Goal: Task Accomplishment & Management: Use online tool/utility

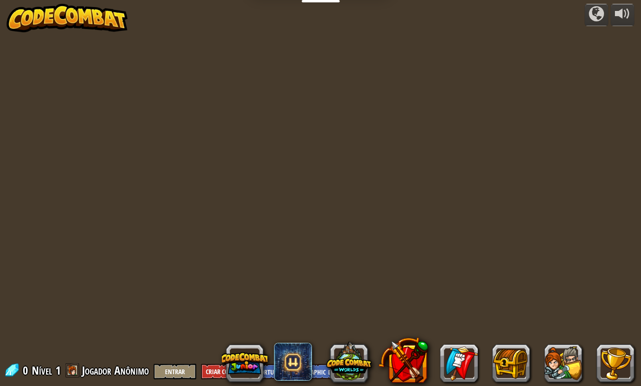
select select "pt-BR"
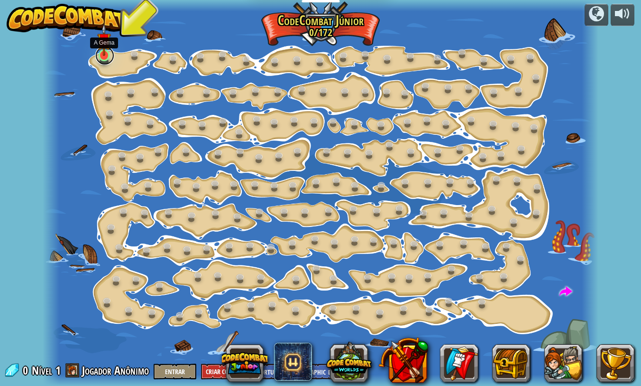
click at [104, 59] on link at bounding box center [104, 55] width 19 height 19
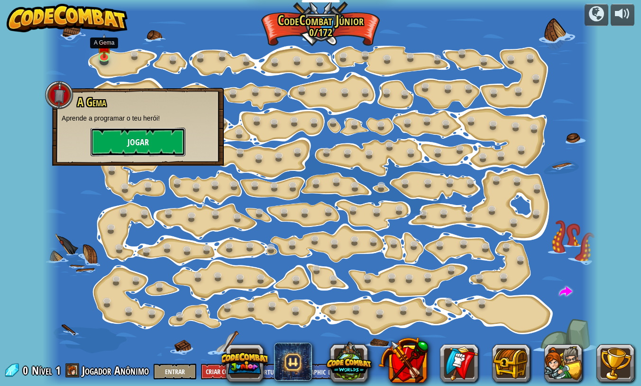
drag, startPoint x: 149, startPoint y: 140, endPoint x: 145, endPoint y: 145, distance: 6.4
click at [145, 145] on button "Jogar" at bounding box center [138, 142] width 95 height 28
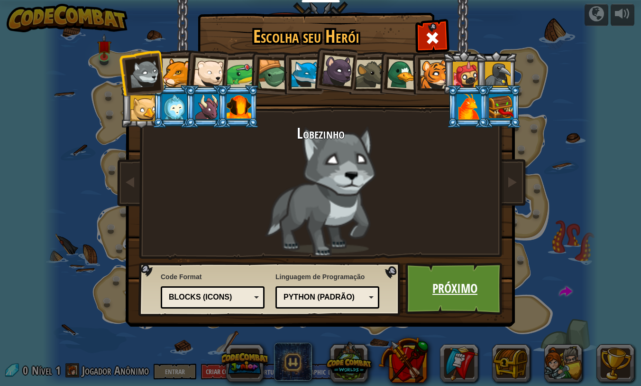
drag, startPoint x: 450, startPoint y: 299, endPoint x: 432, endPoint y: 297, distance: 19.0
click at [432, 297] on link "Próximo" at bounding box center [454, 288] width 99 height 52
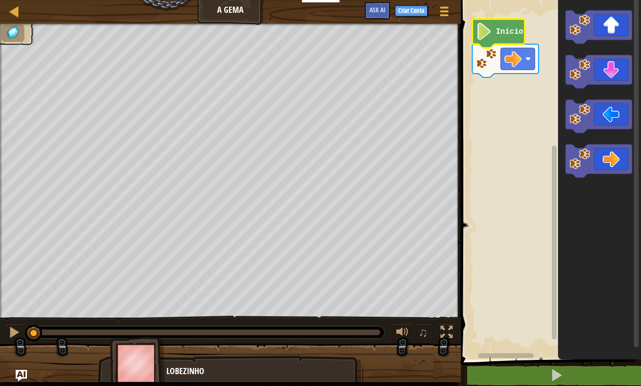
click at [507, 26] on icon "Espaço de trabalho do Blockly" at bounding box center [498, 33] width 53 height 29
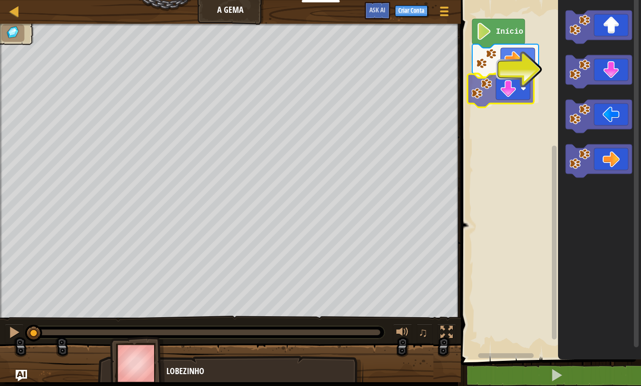
click at [484, 101] on div "Início" at bounding box center [549, 177] width 183 height 364
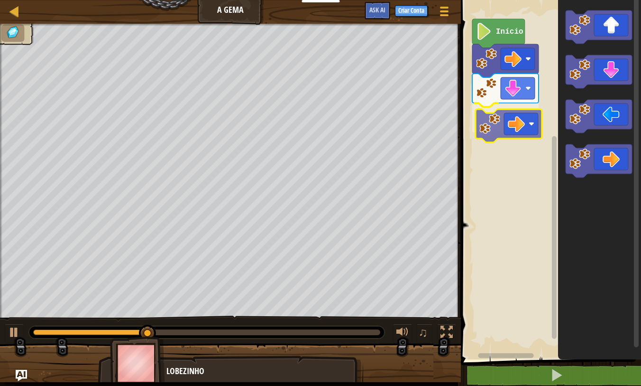
click at [478, 119] on div "Início" at bounding box center [549, 177] width 183 height 364
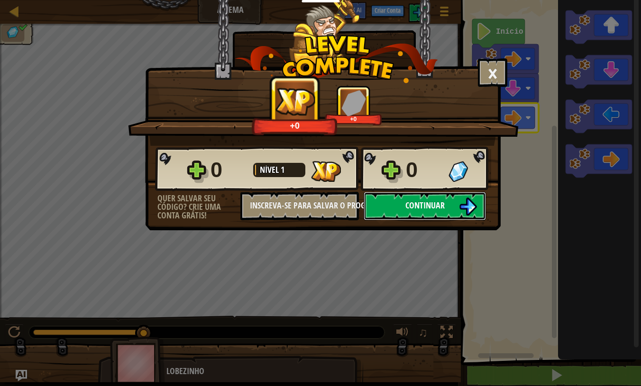
click at [425, 206] on span "Continuar" at bounding box center [424, 205] width 39 height 12
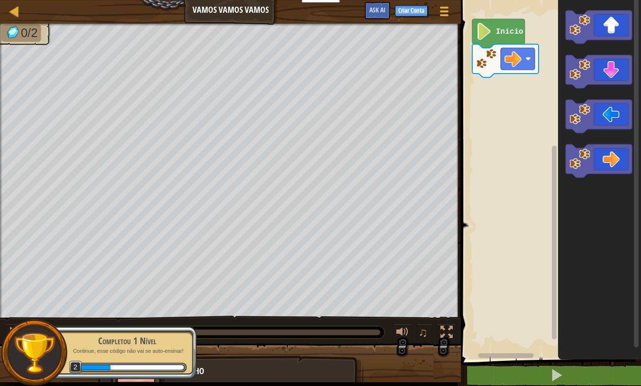
click at [590, 120] on g "Espaço de trabalho do Blockly" at bounding box center [599, 93] width 66 height 167
click at [542, 58] on div "Início" at bounding box center [549, 177] width 183 height 364
click at [493, 107] on div "Início" at bounding box center [549, 177] width 183 height 364
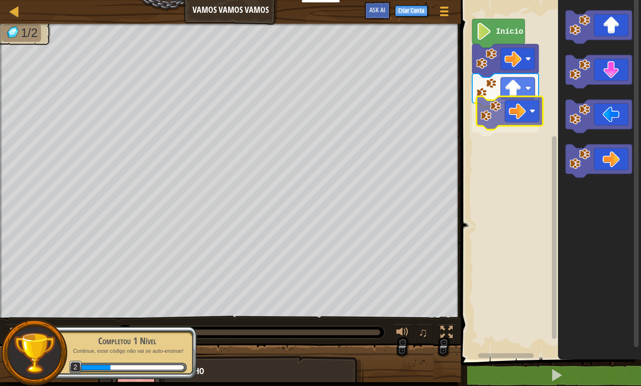
click at [485, 118] on div "Início" at bounding box center [549, 177] width 183 height 364
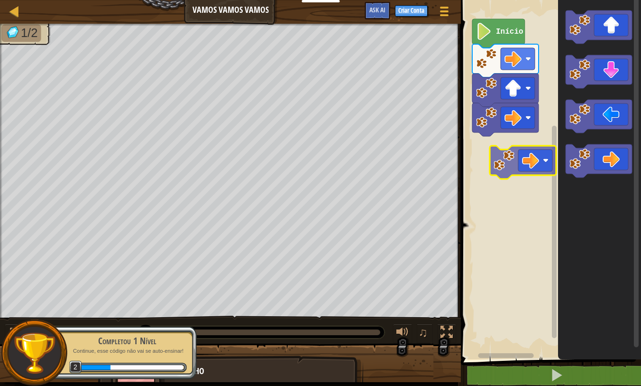
click at [521, 156] on div "Início" at bounding box center [549, 177] width 183 height 364
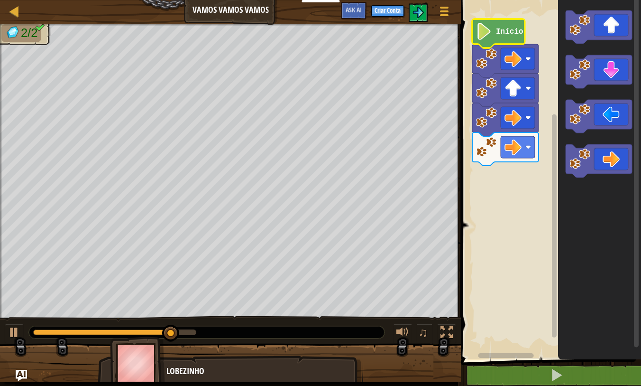
click at [499, 37] on icon "Espaço de trabalho do Blockly" at bounding box center [498, 33] width 53 height 29
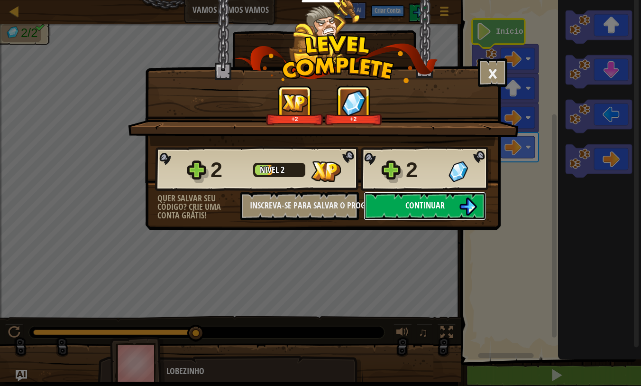
drag, startPoint x: 431, startPoint y: 205, endPoint x: 429, endPoint y: 201, distance: 5.0
click at [429, 201] on span "Continuar" at bounding box center [424, 205] width 39 height 12
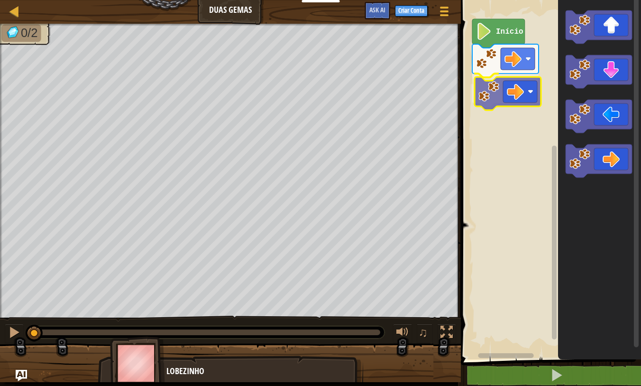
click at [487, 90] on div "Início" at bounding box center [549, 177] width 183 height 364
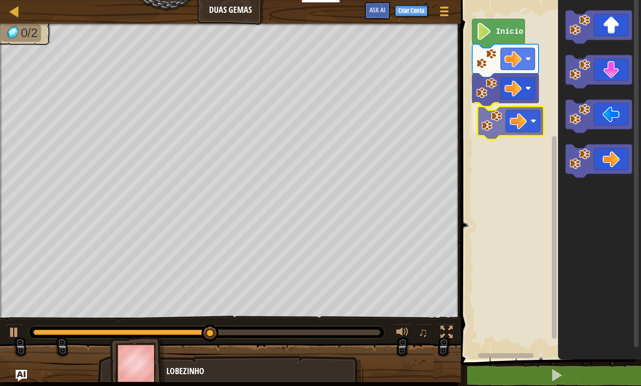
click at [486, 121] on div "Início" at bounding box center [549, 177] width 183 height 364
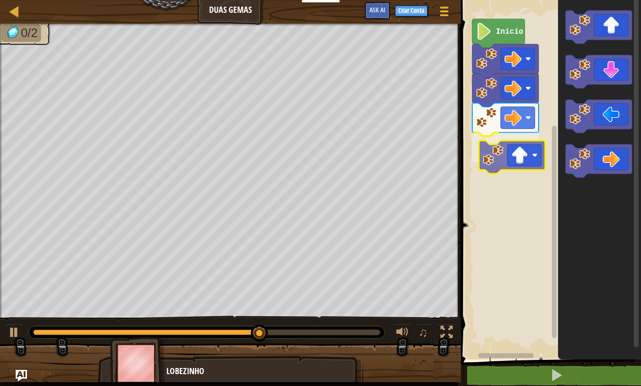
click at [495, 165] on div "Início" at bounding box center [549, 177] width 183 height 364
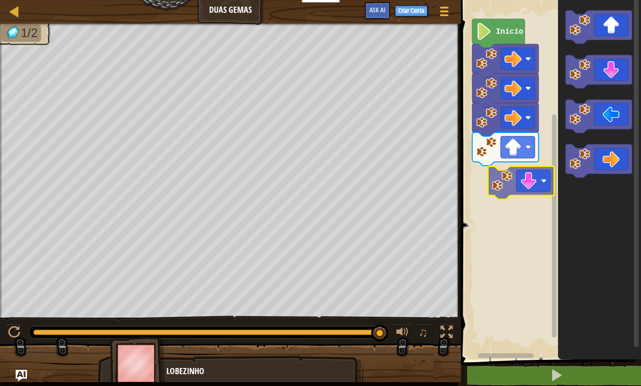
click at [500, 186] on div "Início" at bounding box center [549, 177] width 183 height 364
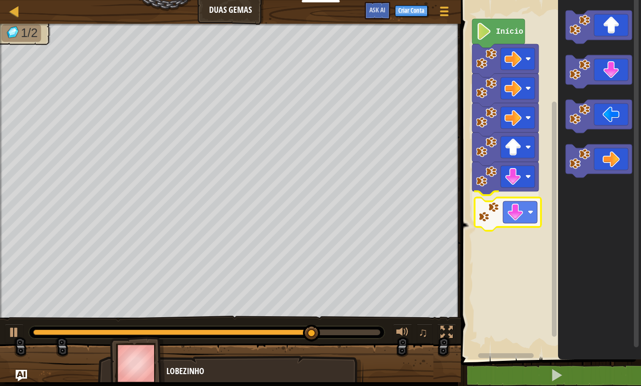
click at [489, 224] on div "Início" at bounding box center [549, 177] width 183 height 364
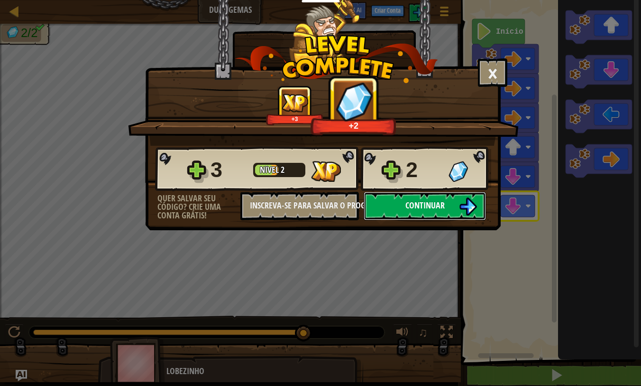
click at [419, 208] on span "Continuar" at bounding box center [424, 205] width 39 height 12
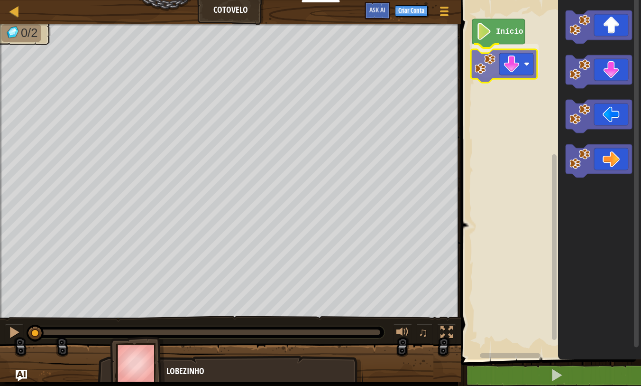
click at [485, 63] on div "Início" at bounding box center [549, 177] width 183 height 364
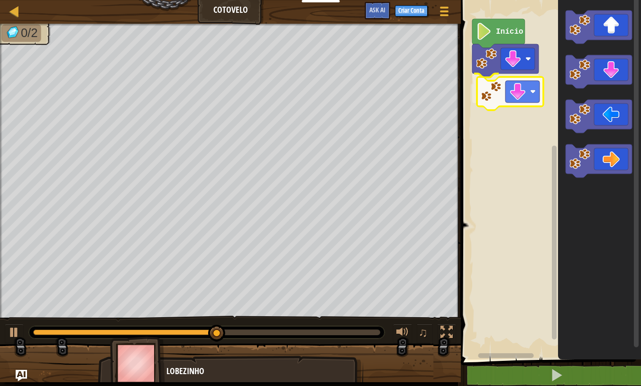
click at [487, 98] on div "Início" at bounding box center [549, 177] width 183 height 364
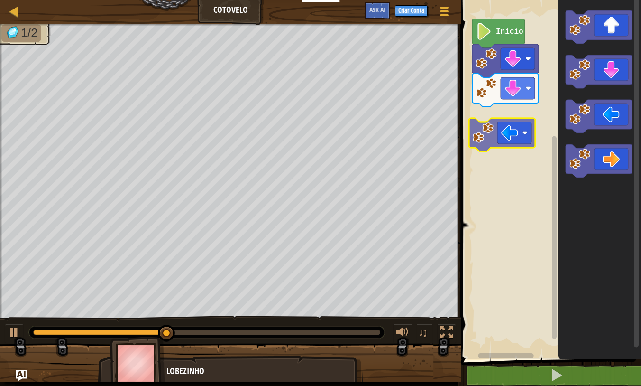
click at [472, 129] on div "Início" at bounding box center [549, 177] width 183 height 364
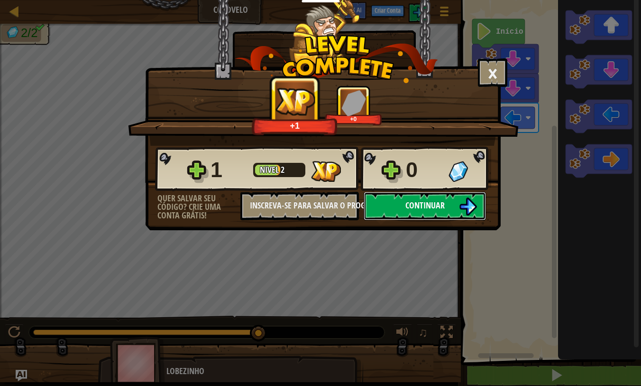
click at [477, 200] on img at bounding box center [468, 206] width 18 height 18
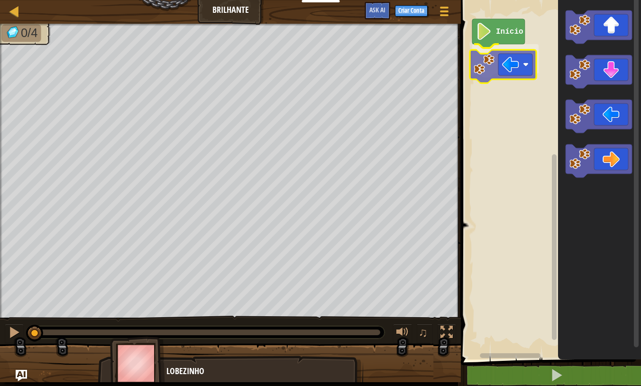
click at [493, 59] on div "Início" at bounding box center [549, 177] width 183 height 364
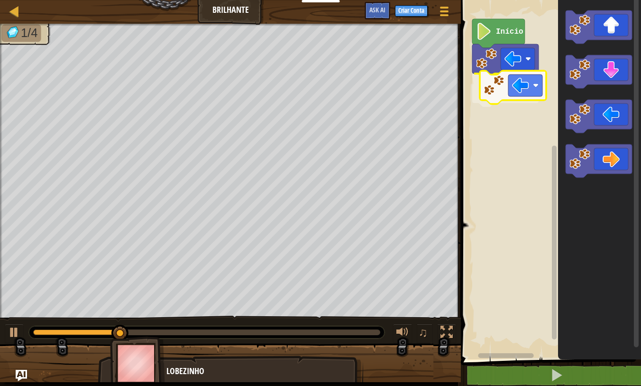
click at [497, 87] on div "Início" at bounding box center [549, 177] width 183 height 364
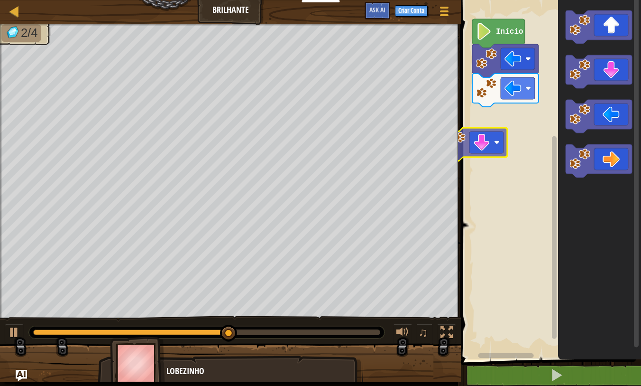
click at [456, 135] on div "Mapa Brilhante Menu do Jogo Criar Conta Ask AI 1 הההההההההההההההההההההההההההההה…" at bounding box center [320, 193] width 641 height 386
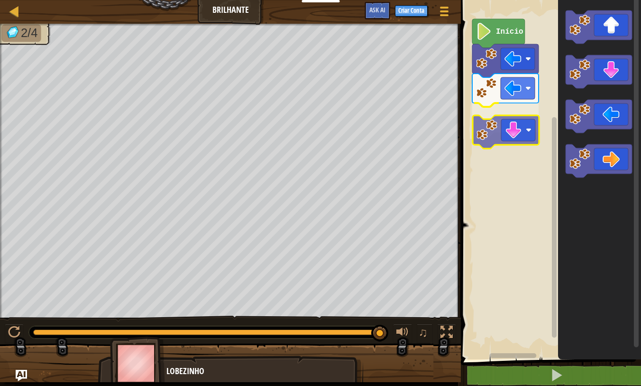
click at [497, 129] on div "Início" at bounding box center [549, 177] width 183 height 364
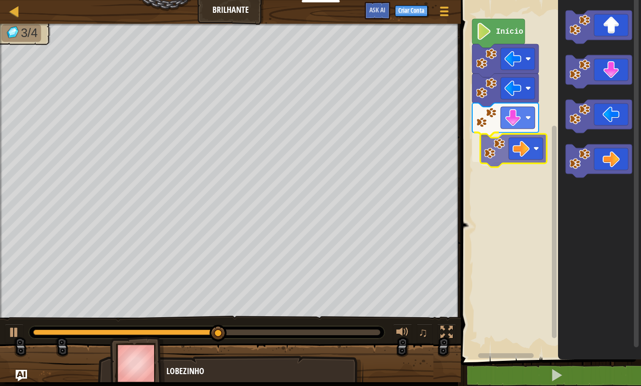
click at [485, 144] on div "Início" at bounding box center [549, 177] width 183 height 364
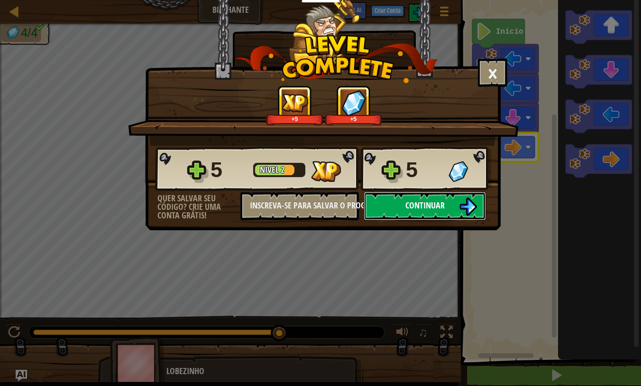
click at [450, 208] on button "Continuar" at bounding box center [425, 206] width 122 height 28
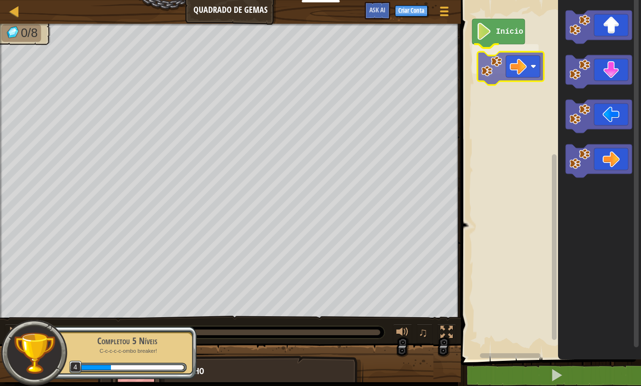
click at [489, 68] on div "Início" at bounding box center [549, 177] width 183 height 364
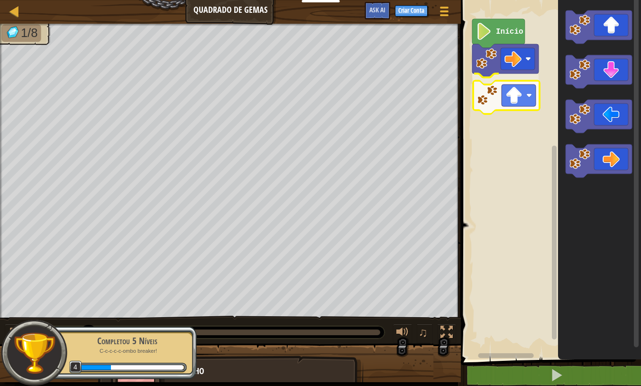
click at [489, 96] on div "Início" at bounding box center [549, 177] width 183 height 364
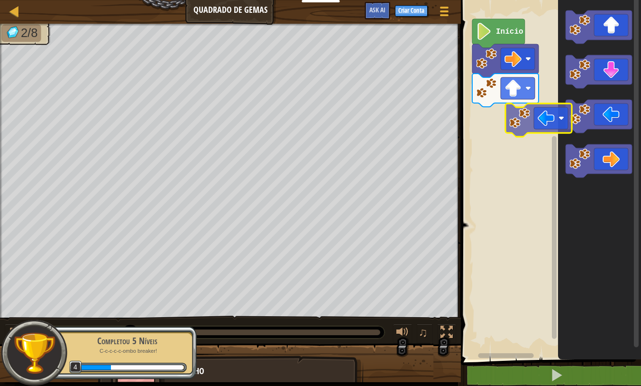
click at [512, 118] on div "Início" at bounding box center [549, 177] width 183 height 364
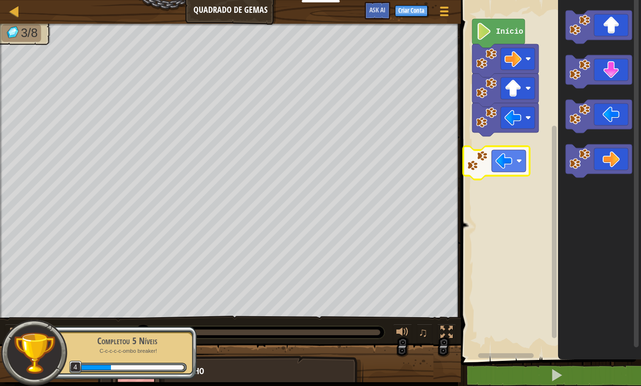
click at [485, 169] on div "Início" at bounding box center [549, 177] width 183 height 364
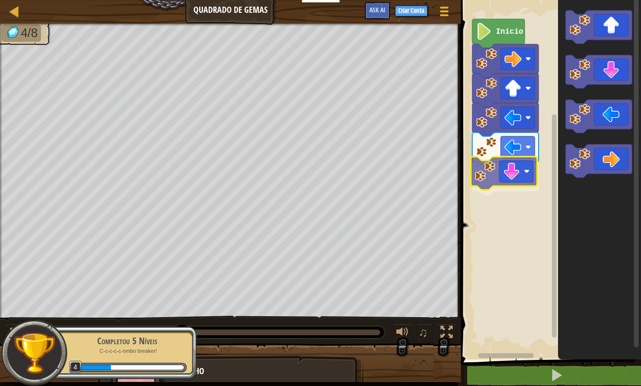
click at [481, 185] on div "Início" at bounding box center [549, 177] width 183 height 364
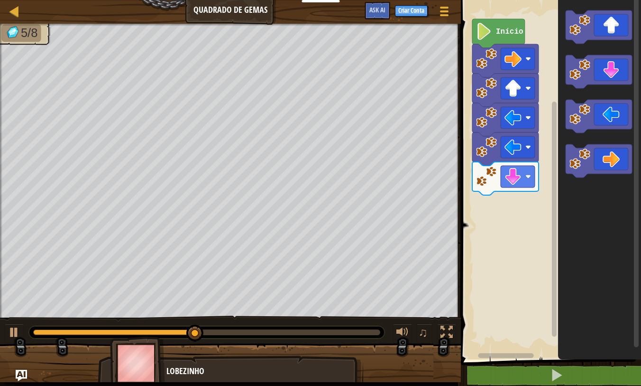
click at [497, 194] on div "Início" at bounding box center [549, 177] width 183 height 364
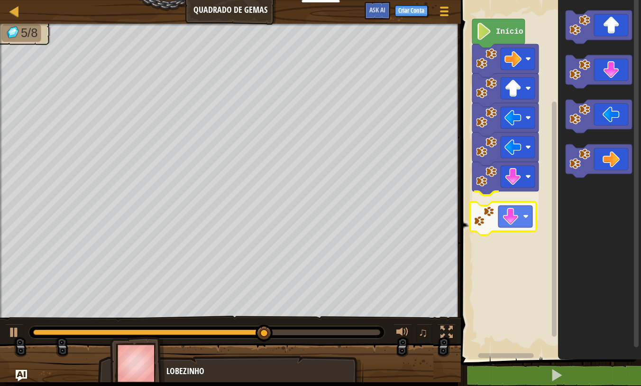
click at [488, 221] on div "Início" at bounding box center [549, 177] width 183 height 364
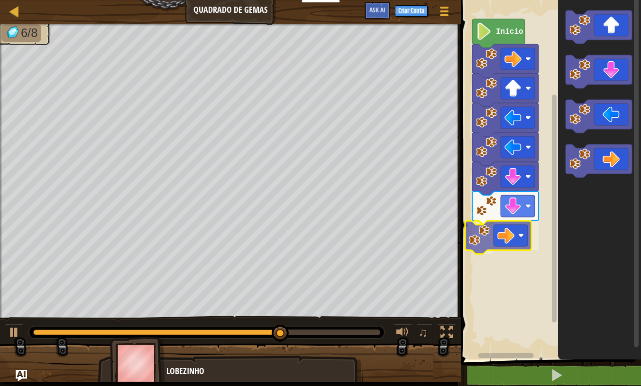
click at [468, 241] on div "Início" at bounding box center [549, 177] width 183 height 364
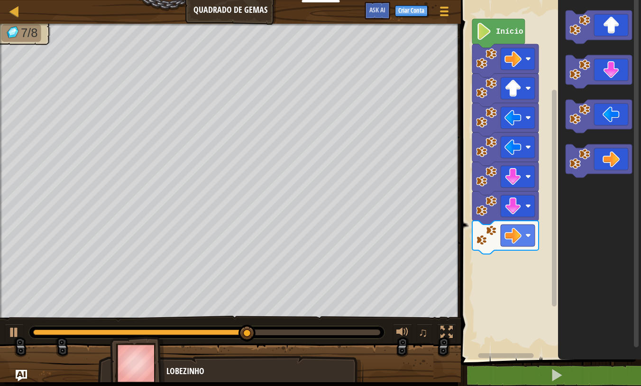
click at [569, 173] on icon "Espaço de trabalho do Blockly" at bounding box center [599, 160] width 66 height 33
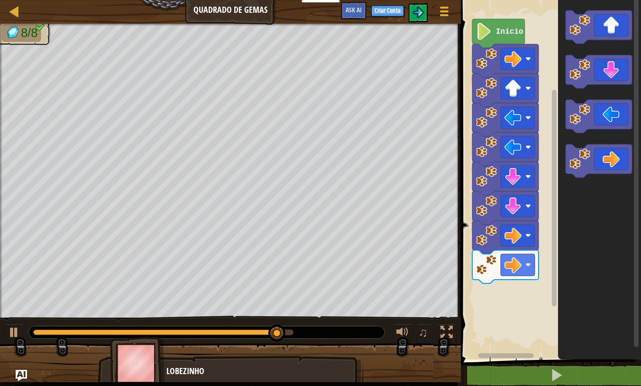
click at [501, 260] on div "Início" at bounding box center [549, 177] width 183 height 364
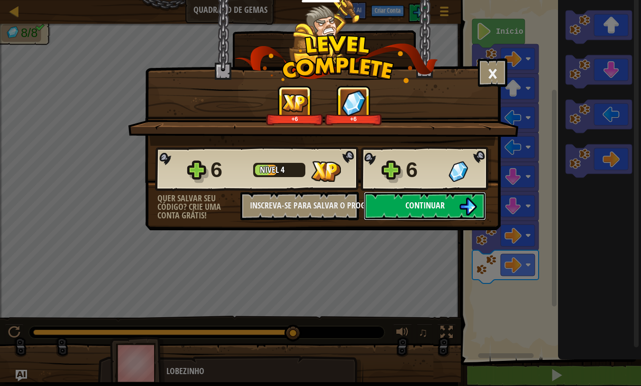
click at [469, 204] on img at bounding box center [468, 206] width 18 height 18
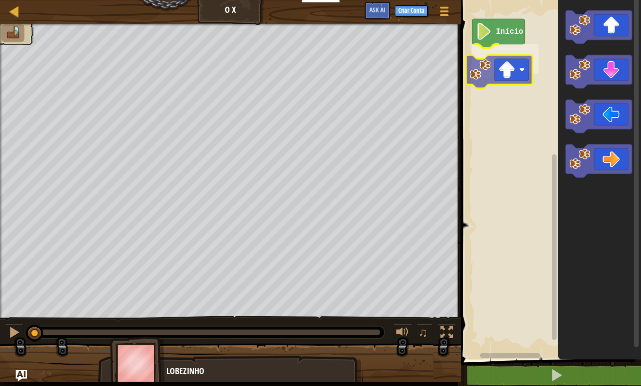
click at [489, 77] on div "Início" at bounding box center [549, 177] width 183 height 364
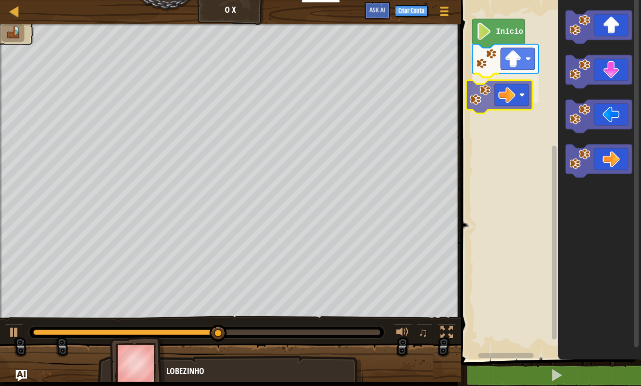
click at [490, 93] on div "Início" at bounding box center [549, 177] width 183 height 364
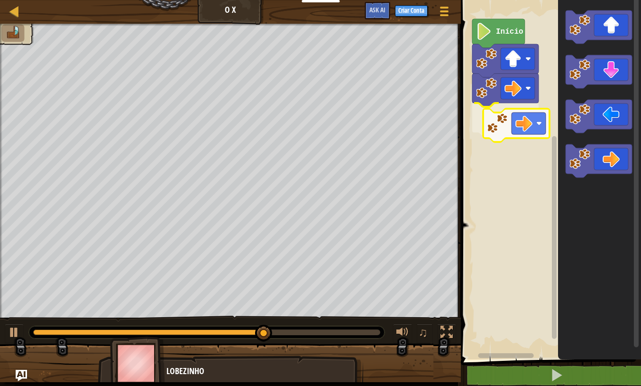
click at [492, 115] on div "Início" at bounding box center [549, 177] width 183 height 364
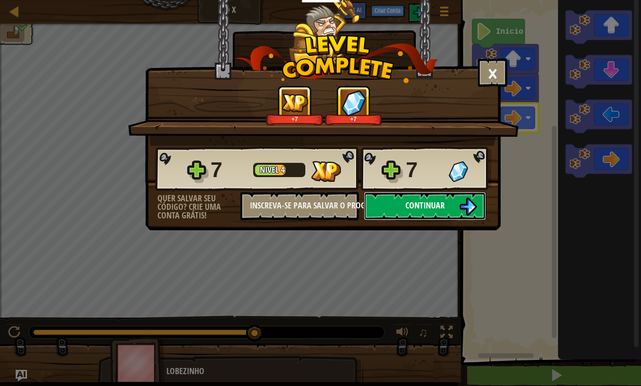
click at [466, 207] on img at bounding box center [468, 206] width 18 height 18
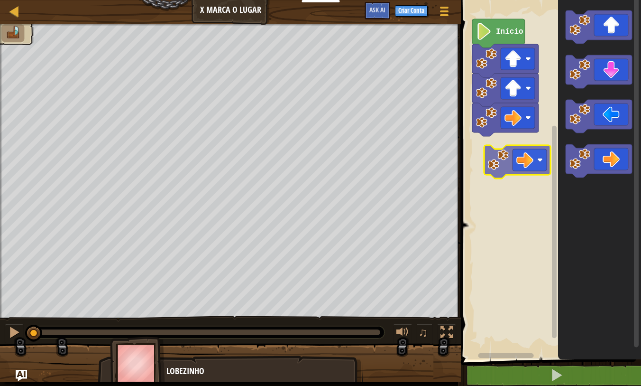
click at [494, 147] on div "Início" at bounding box center [549, 177] width 183 height 364
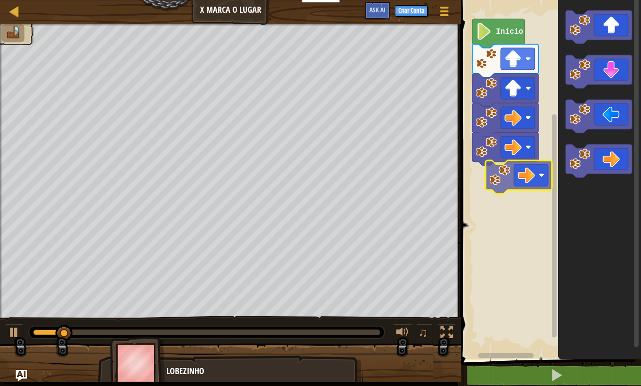
click at [509, 179] on div "Início" at bounding box center [549, 177] width 183 height 364
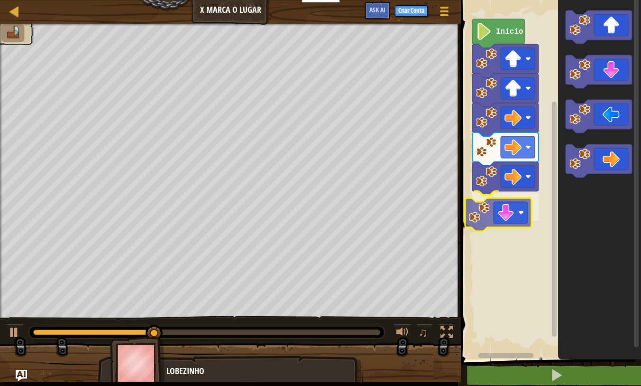
click at [483, 213] on div "Início" at bounding box center [549, 177] width 183 height 364
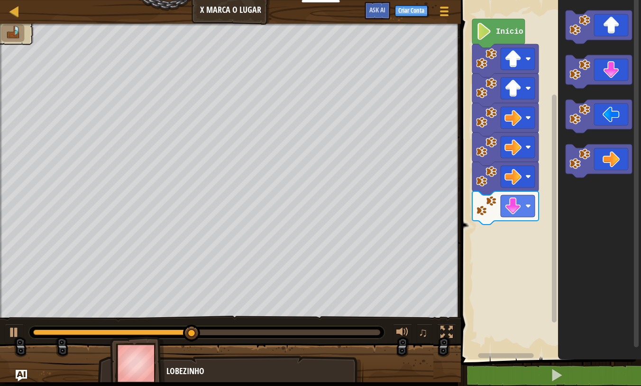
click at [498, 197] on div "Início" at bounding box center [549, 177] width 183 height 364
click at [547, 181] on div "Início" at bounding box center [549, 177] width 183 height 364
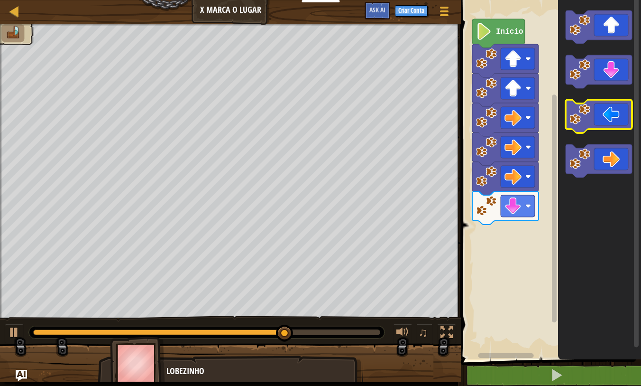
click at [575, 104] on g "Espaço de trabalho do Blockly" at bounding box center [599, 93] width 66 height 167
click at [576, 86] on g "Espaço de trabalho do Blockly" at bounding box center [599, 71] width 66 height 33
click at [302, 267] on div "♫ Lobezinho" at bounding box center [320, 203] width 641 height 358
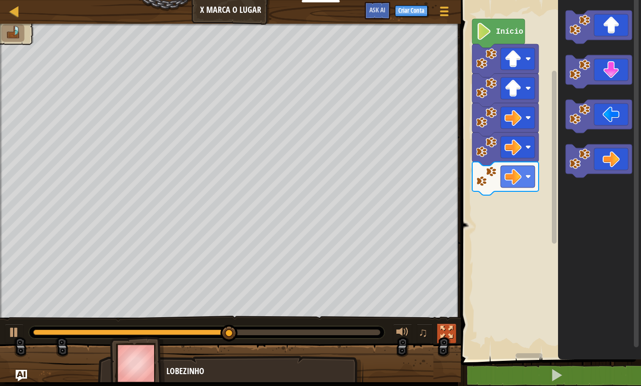
click at [446, 328] on div at bounding box center [447, 332] width 12 height 12
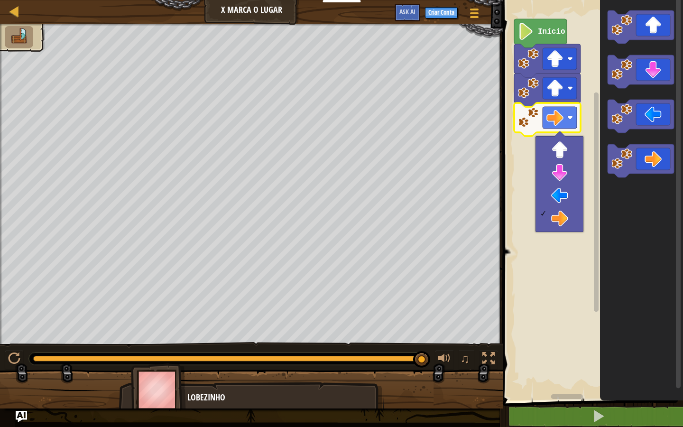
click at [504, 227] on rect "Espaço de trabalho do Blockly" at bounding box center [591, 197] width 183 height 405
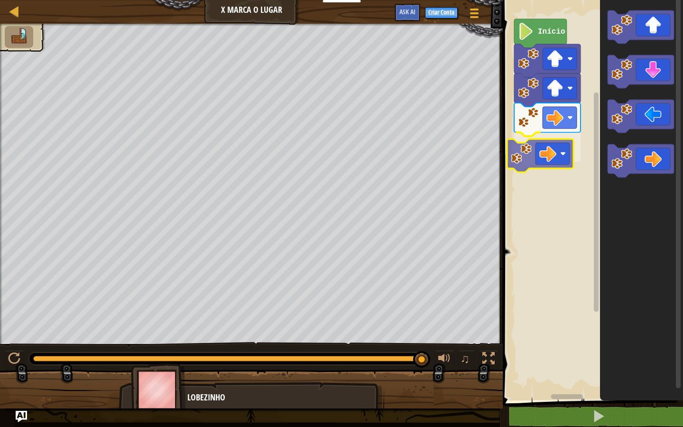
click at [513, 155] on div "Início" at bounding box center [591, 197] width 183 height 405
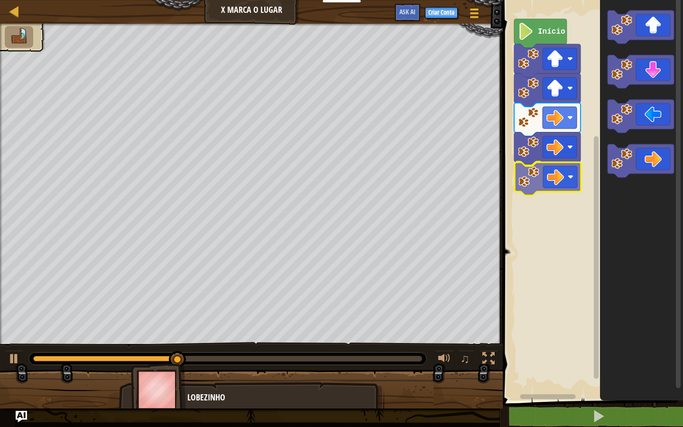
click at [523, 170] on div "Início" at bounding box center [591, 197] width 183 height 405
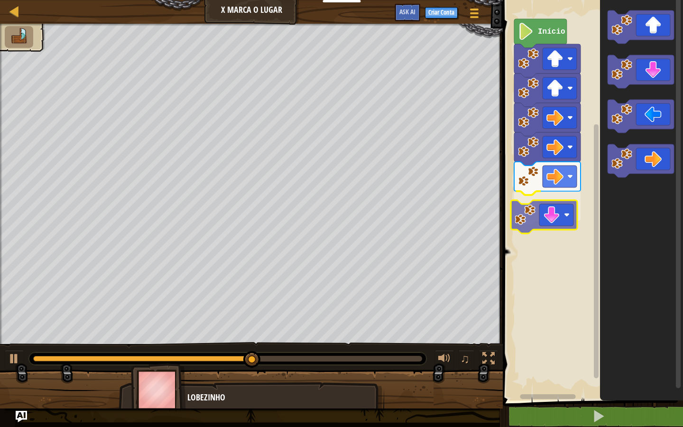
click at [512, 219] on div "Início" at bounding box center [591, 197] width 183 height 405
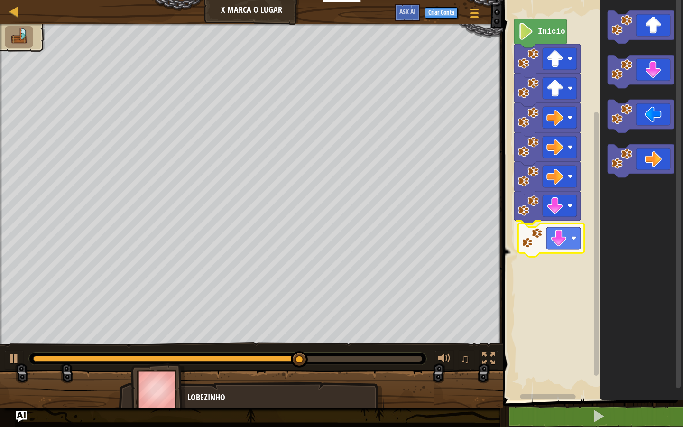
click at [534, 235] on div "Início" at bounding box center [591, 197] width 183 height 405
click at [577, 271] on div "Início" at bounding box center [591, 197] width 183 height 405
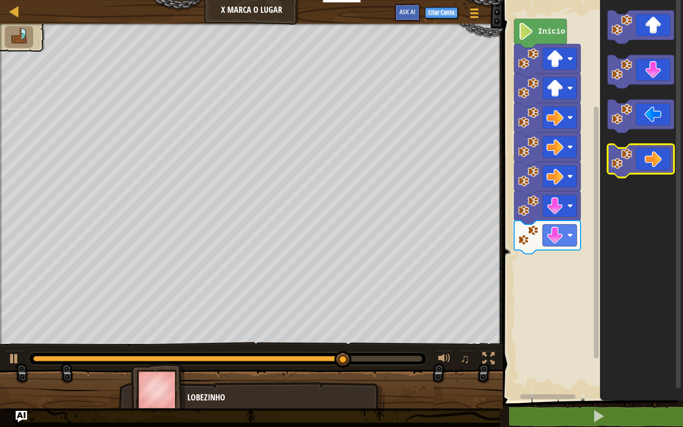
click at [614, 131] on g "Espaço de trabalho do Blockly" at bounding box center [640, 93] width 66 height 167
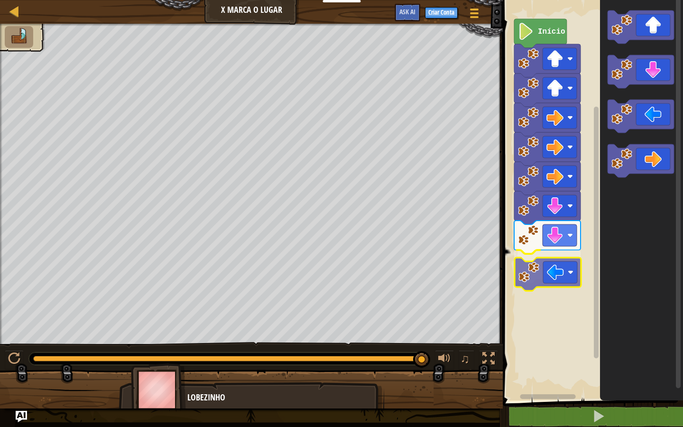
click at [513, 273] on div "Início" at bounding box center [591, 197] width 183 height 405
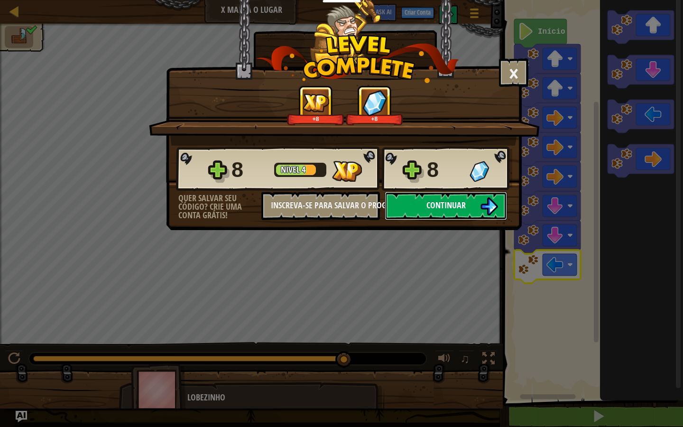
click at [483, 205] on img at bounding box center [489, 206] width 18 height 18
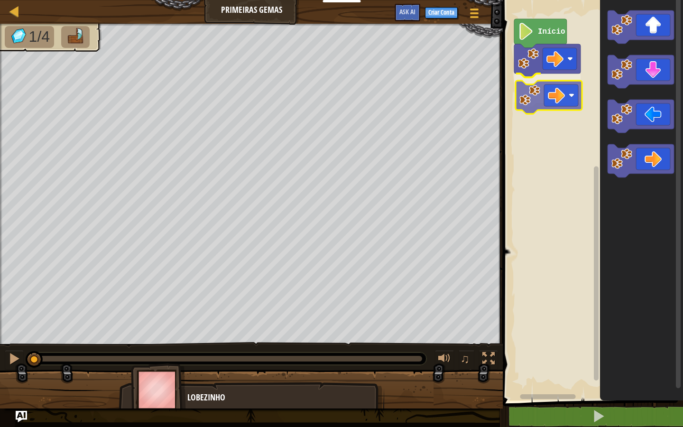
click at [541, 103] on div "Início" at bounding box center [591, 197] width 183 height 405
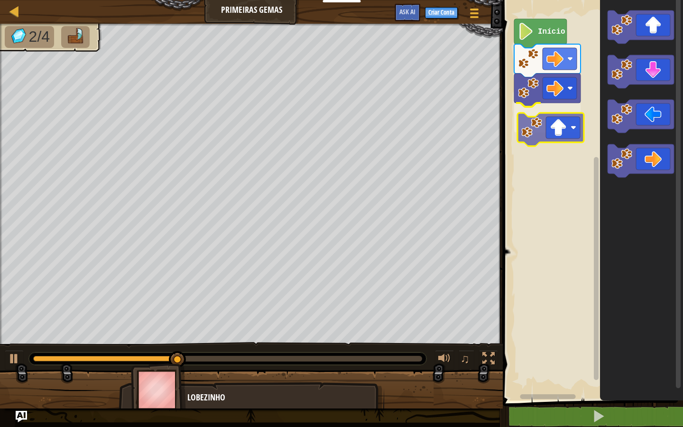
click at [536, 130] on div "Início" at bounding box center [591, 197] width 183 height 405
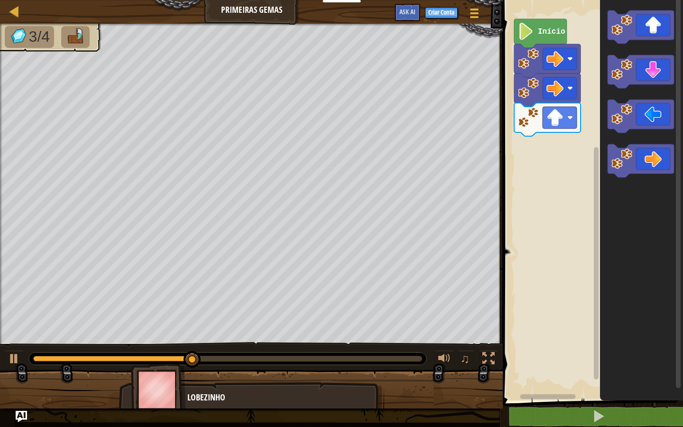
click at [573, 135] on div "Início" at bounding box center [591, 197] width 183 height 405
click at [578, 90] on div "Início" at bounding box center [591, 197] width 183 height 405
click at [612, 83] on g "Espaço de trabalho do Blockly" at bounding box center [640, 71] width 66 height 33
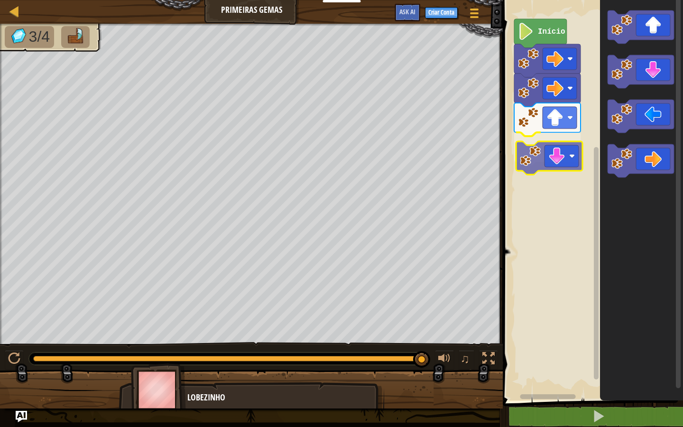
click at [538, 155] on div "Início" at bounding box center [591, 197] width 183 height 405
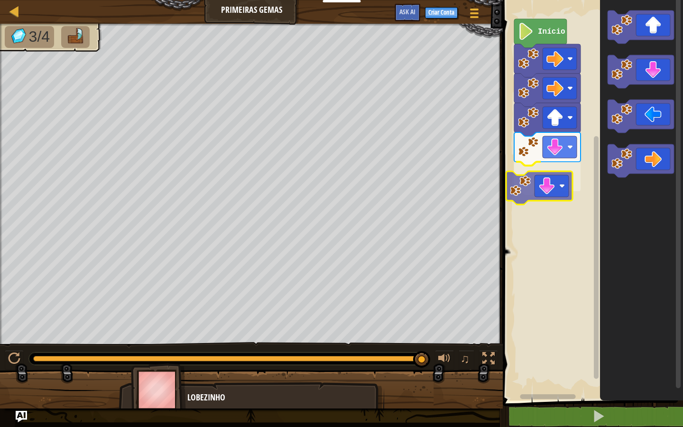
click at [524, 194] on div "Início" at bounding box center [591, 197] width 183 height 405
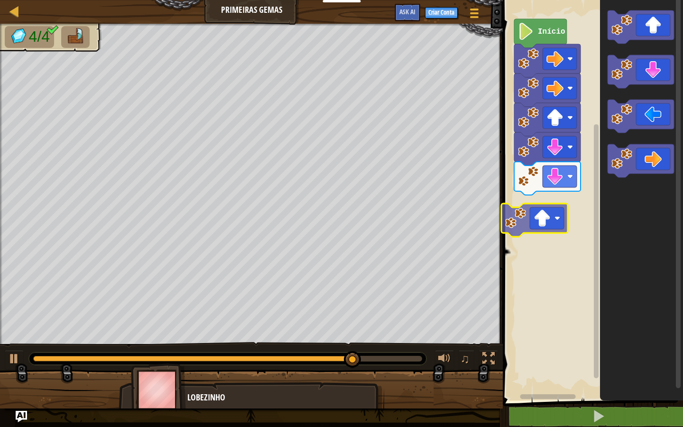
click at [518, 230] on div "Início" at bounding box center [591, 197] width 183 height 405
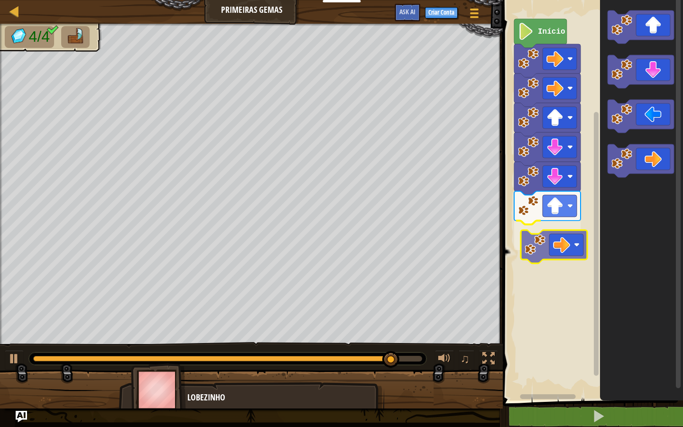
click at [533, 244] on div "Início" at bounding box center [591, 197] width 183 height 405
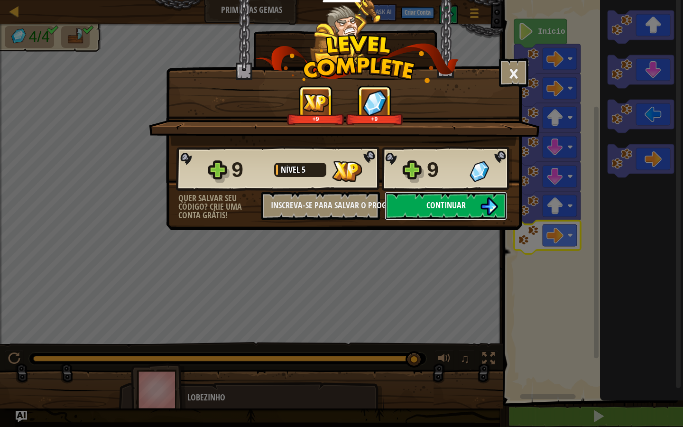
click at [476, 196] on button "Continuar" at bounding box center [446, 206] width 122 height 28
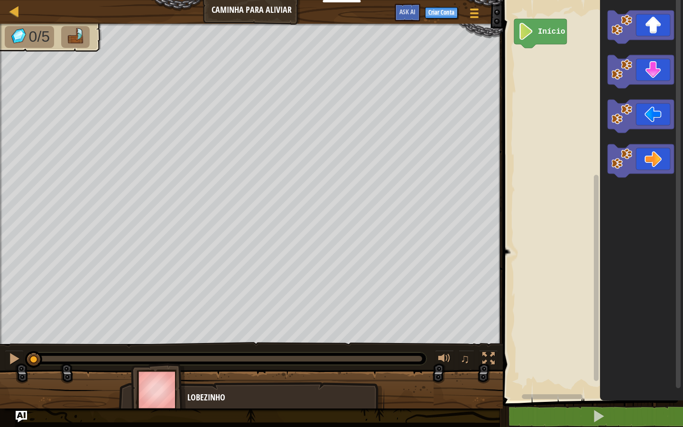
click at [486, 81] on div "Mapa Caminha Para Aliviar Menu do Jogo Criar Conta Ask AI 1 ההההההההההההההההההה…" at bounding box center [341, 213] width 683 height 427
click at [540, 79] on div "Início" at bounding box center [591, 197] width 183 height 405
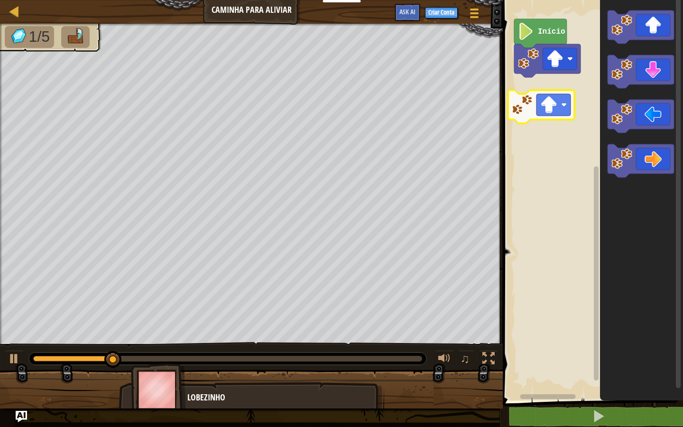
click at [517, 109] on div "Início" at bounding box center [591, 197] width 183 height 405
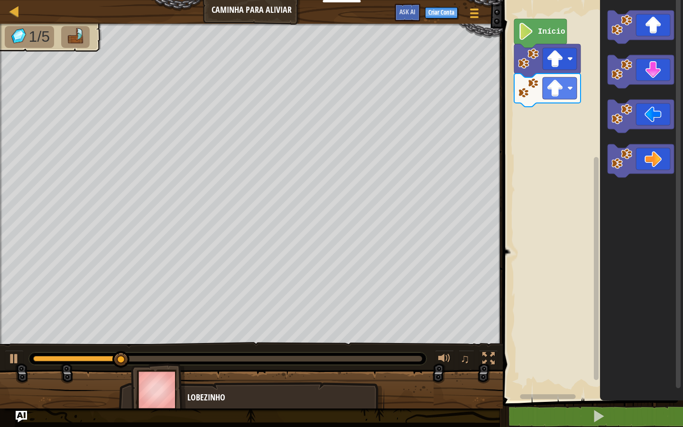
click at [580, 103] on div "Início" at bounding box center [591, 197] width 183 height 405
click at [591, 73] on div "Início" at bounding box center [591, 197] width 183 height 405
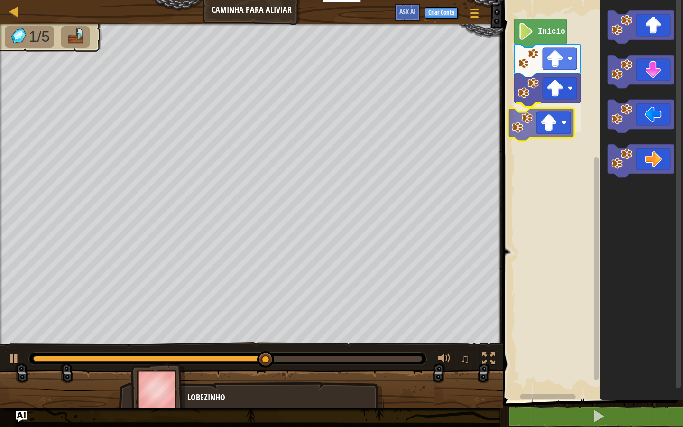
click at [524, 119] on div "Início" at bounding box center [591, 197] width 183 height 405
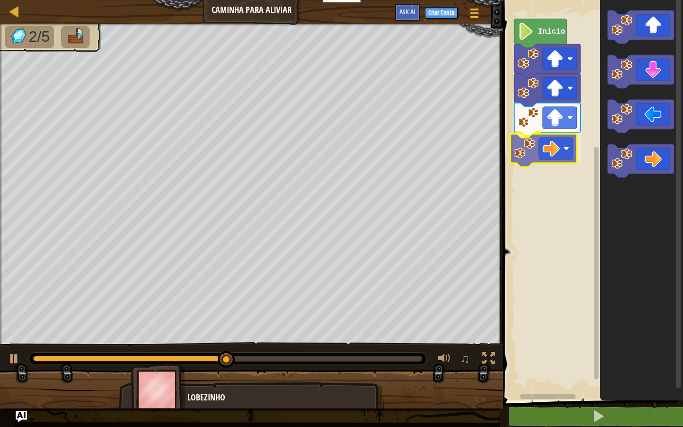
click at [520, 155] on div "Início" at bounding box center [591, 197] width 183 height 405
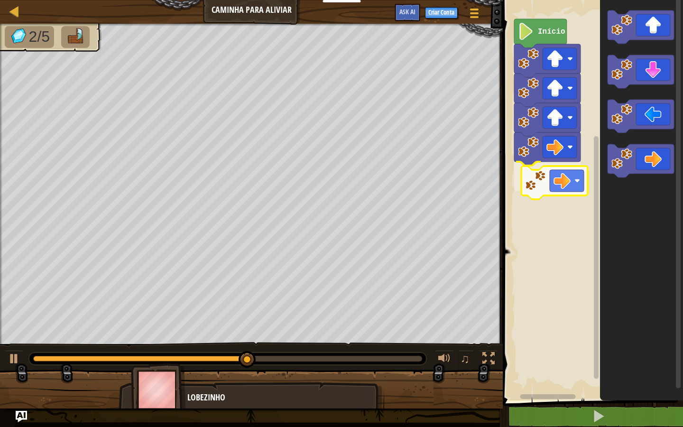
click at [537, 185] on div "Início" at bounding box center [591, 197] width 183 height 405
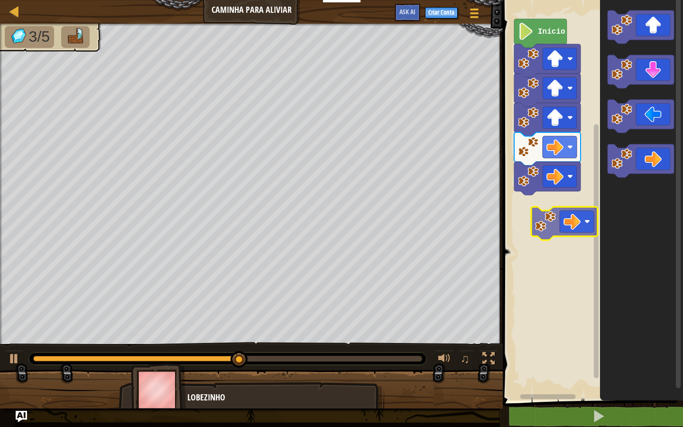
click at [546, 226] on div "Início" at bounding box center [591, 197] width 183 height 405
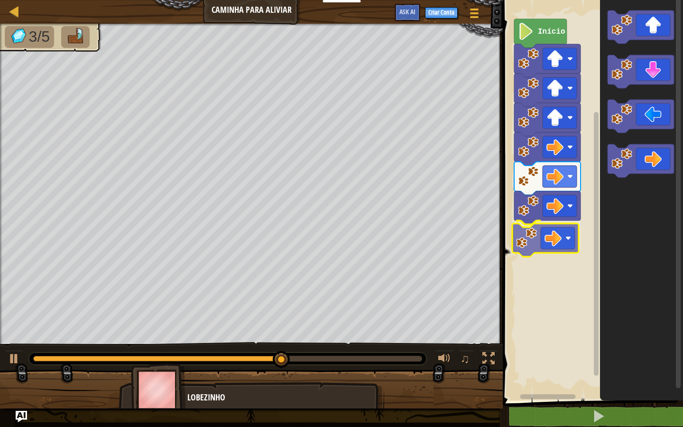
click at [534, 250] on div "Início" at bounding box center [591, 197] width 183 height 405
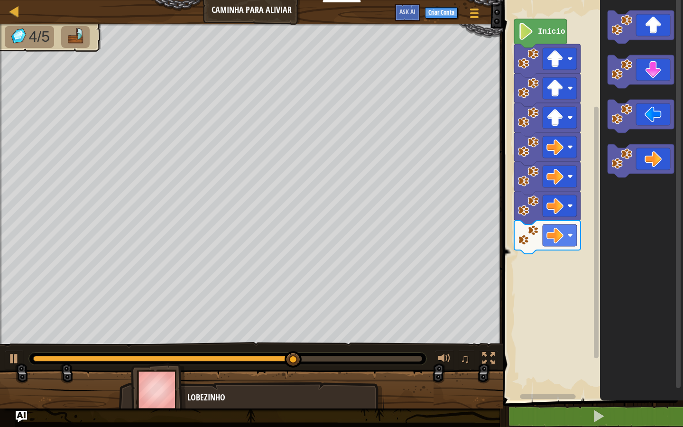
click at [596, 147] on div "Início" at bounding box center [591, 197] width 183 height 405
click at [615, 95] on icon "Espaço de trabalho do Blockly" at bounding box center [641, 197] width 83 height 405
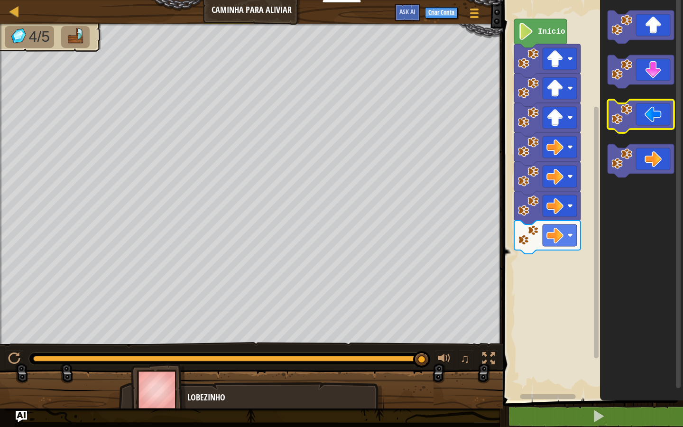
click at [617, 101] on g "Espaço de trabalho do Blockly" at bounding box center [640, 93] width 66 height 167
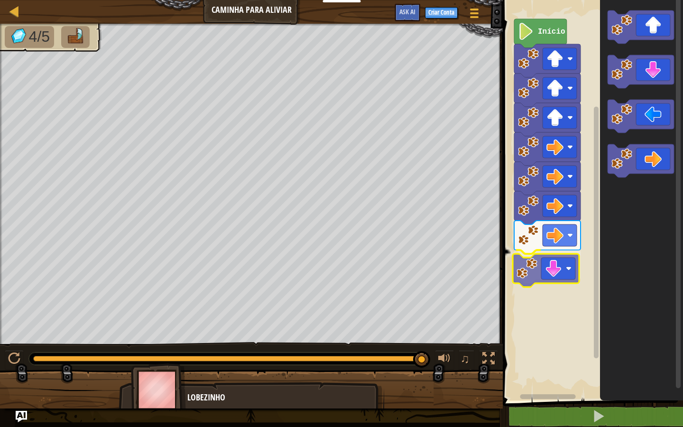
click at [526, 280] on div "Início" at bounding box center [591, 197] width 183 height 405
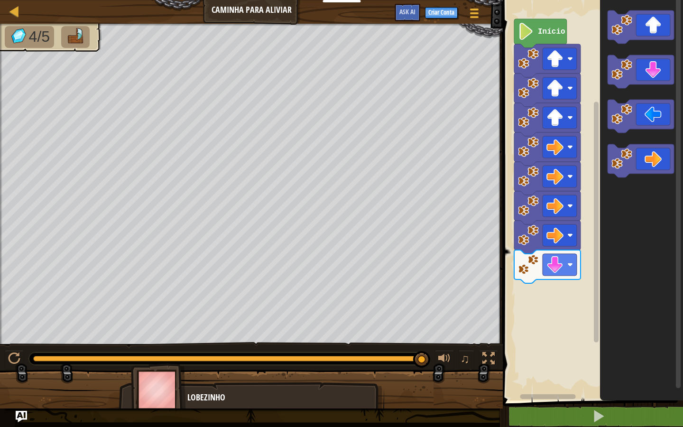
click at [612, 111] on g "Espaço de trabalho do Blockly" at bounding box center [640, 93] width 66 height 167
click at [619, 91] on icon "Espaço de trabalho do Blockly" at bounding box center [641, 197] width 83 height 405
click at [615, 92] on icon "Espaço de trabalho do Blockly" at bounding box center [641, 197] width 83 height 405
click at [615, 83] on g "Espaço de trabalho do Blockly" at bounding box center [640, 71] width 66 height 33
click at [530, 301] on div "Início" at bounding box center [591, 197] width 183 height 405
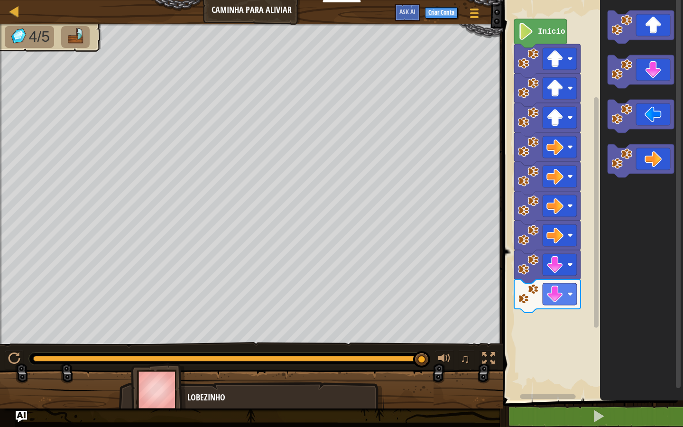
click at [625, 76] on image "Espaço de trabalho do Blockly" at bounding box center [621, 69] width 21 height 21
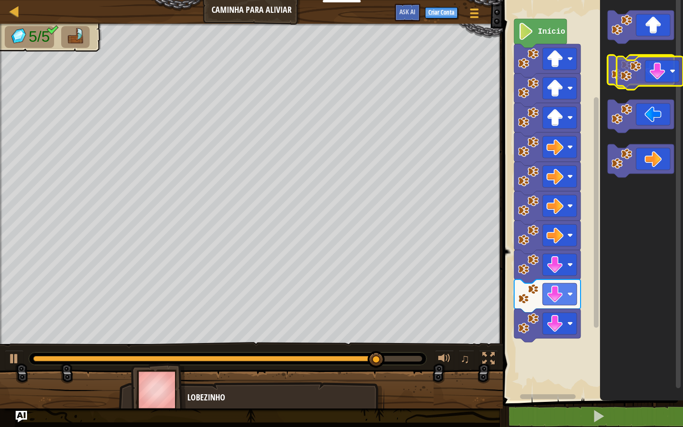
click at [633, 82] on icon "Espaço de trabalho do Blockly" at bounding box center [640, 71] width 66 height 33
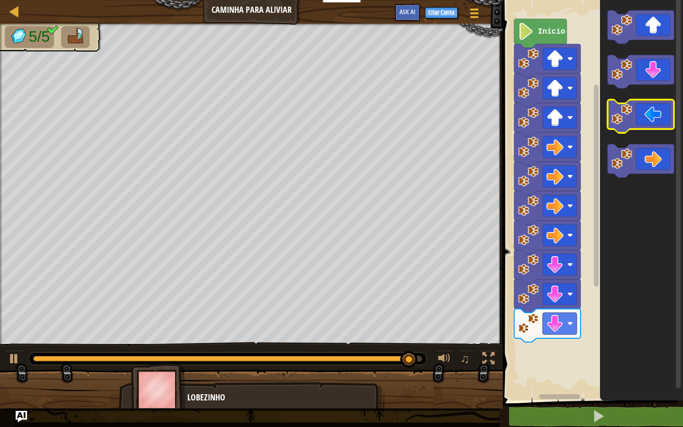
click at [618, 122] on image "Espaço de trabalho do Blockly" at bounding box center [621, 114] width 21 height 21
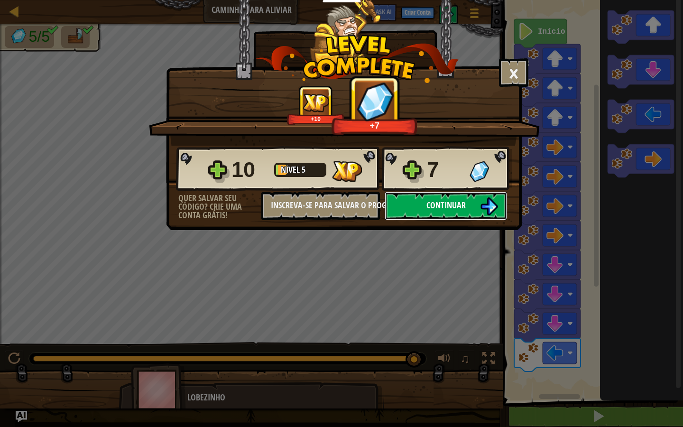
click at [430, 205] on span "Continuar" at bounding box center [445, 205] width 39 height 12
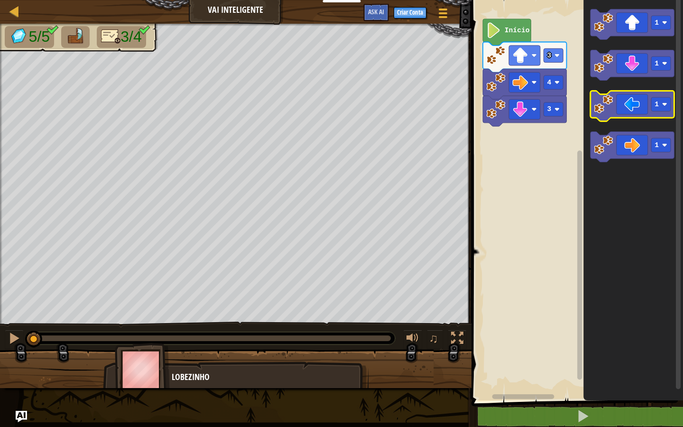
click at [603, 113] on image "Espaço de trabalho do Blockly" at bounding box center [603, 103] width 19 height 19
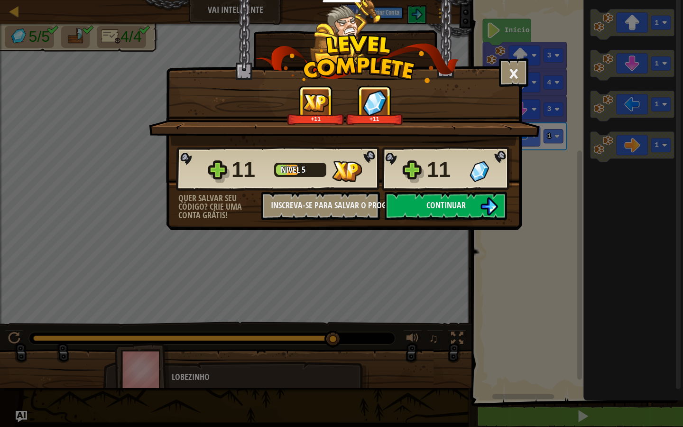
drag, startPoint x: 435, startPoint y: 188, endPoint x: 433, endPoint y: 193, distance: 5.4
click at [434, 190] on div "11 Nível 5 11" at bounding box center [344, 169] width 336 height 46
click at [439, 206] on span "Continuar" at bounding box center [445, 205] width 39 height 12
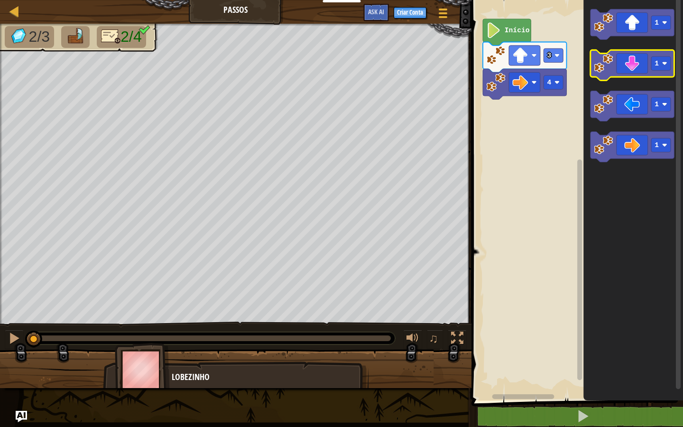
click at [599, 73] on image "Espaço de trabalho do Blockly" at bounding box center [603, 63] width 19 height 19
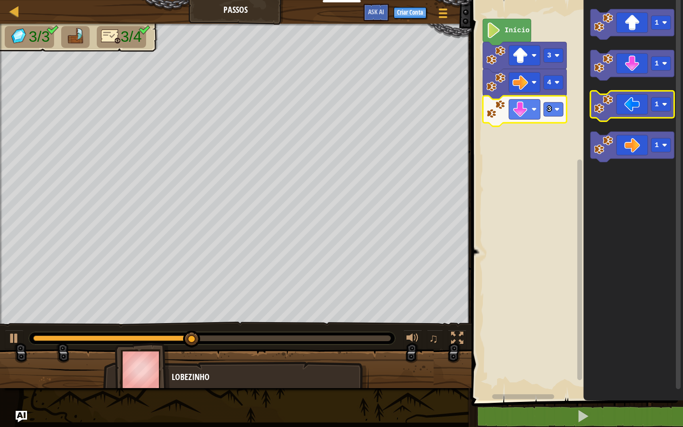
click at [601, 109] on image "Espaço de trabalho do Blockly" at bounding box center [603, 103] width 19 height 19
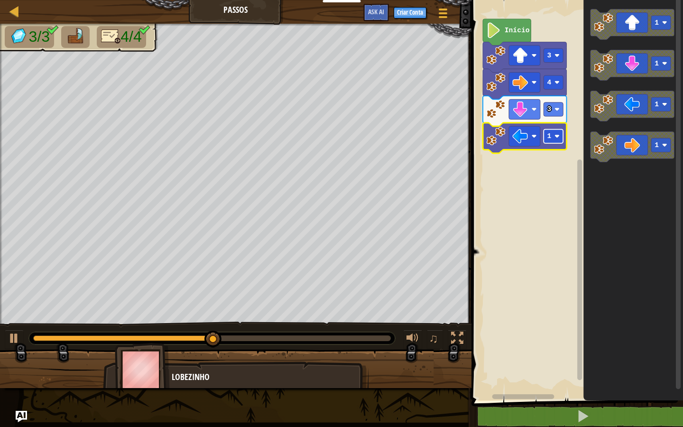
click at [557, 131] on rect "Espaço de trabalho do Blockly" at bounding box center [552, 136] width 19 height 14
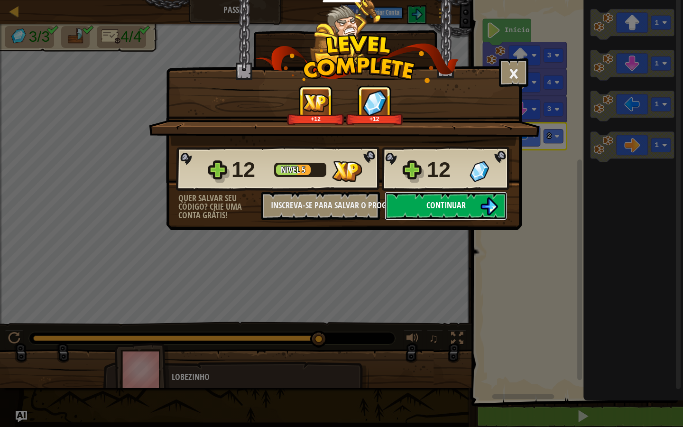
click at [432, 200] on span "Continuar" at bounding box center [445, 205] width 39 height 12
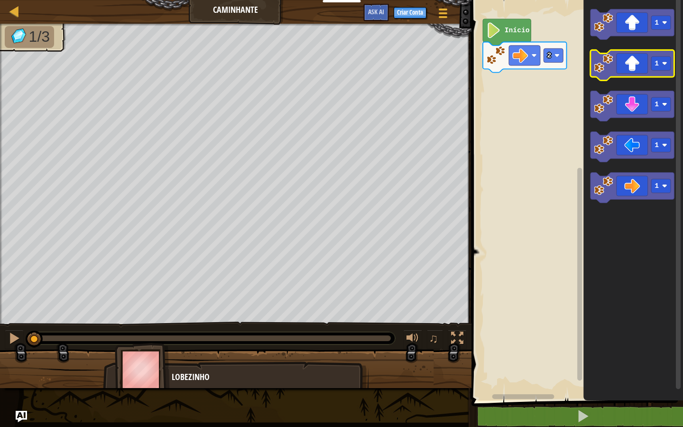
click at [598, 71] on image "Espaço de trabalho do Blockly" at bounding box center [603, 63] width 19 height 19
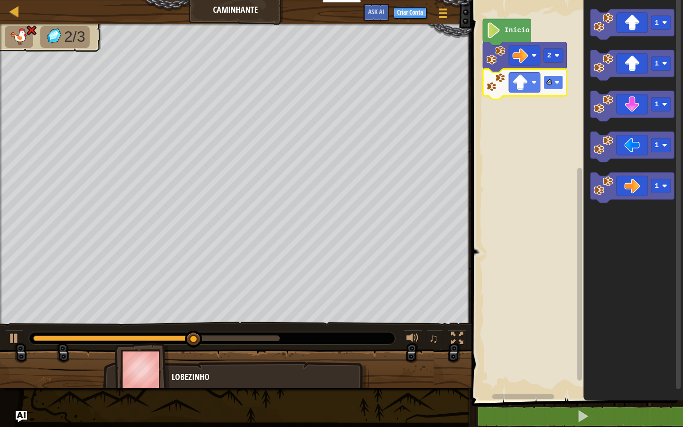
click at [560, 84] on rect "Espaço de trabalho do Blockly" at bounding box center [552, 82] width 19 height 14
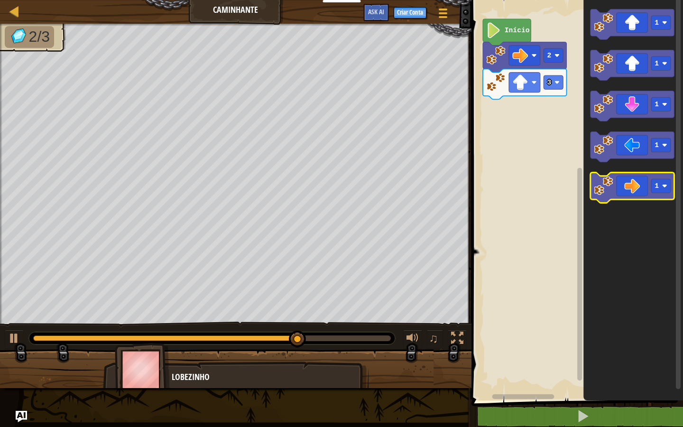
click at [597, 183] on image "Espaço de trabalho do Blockly" at bounding box center [603, 185] width 19 height 19
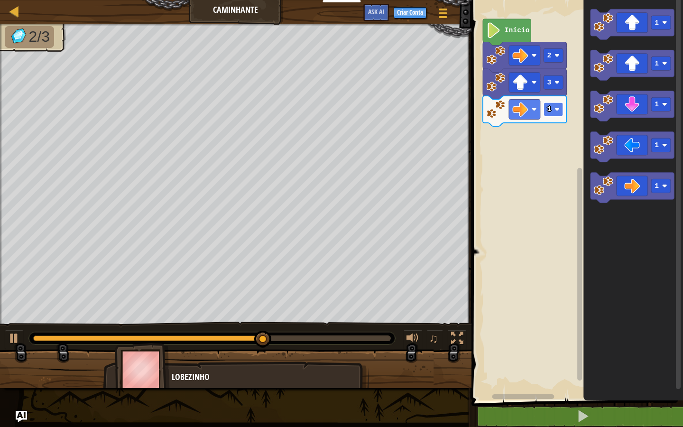
click at [561, 113] on rect "Espaço de trabalho do Blockly" at bounding box center [552, 109] width 19 height 14
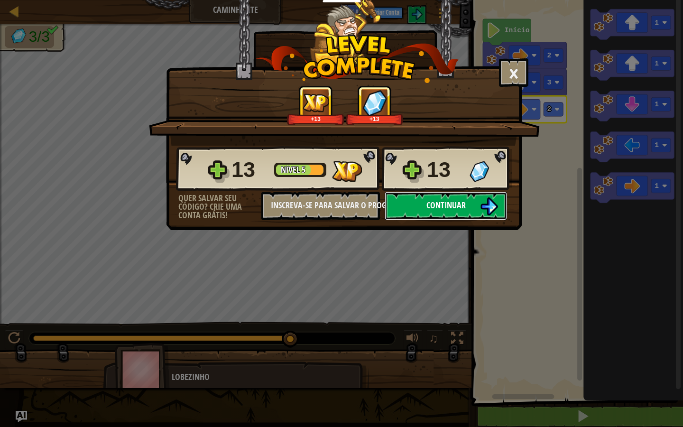
click at [478, 199] on button "Continuar" at bounding box center [446, 206] width 122 height 28
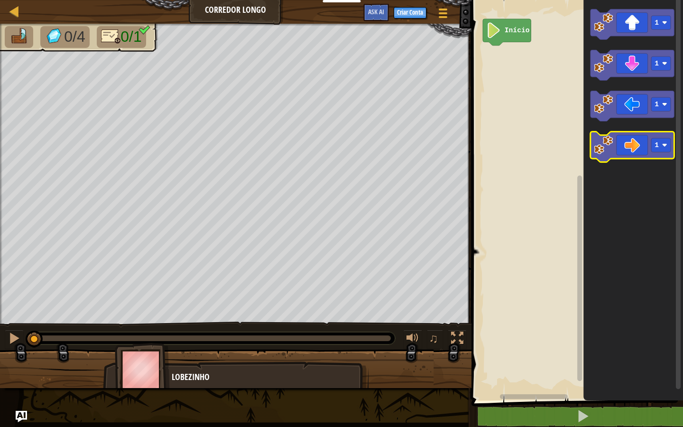
click at [600, 154] on image "Espaço de trabalho do Blockly" at bounding box center [603, 144] width 19 height 19
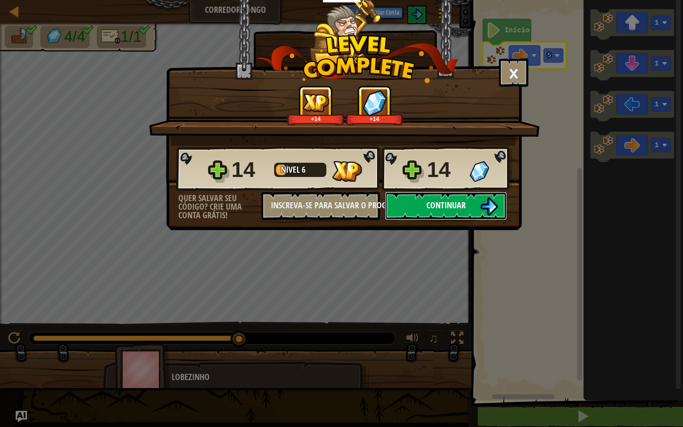
click at [480, 210] on img at bounding box center [489, 206] width 18 height 18
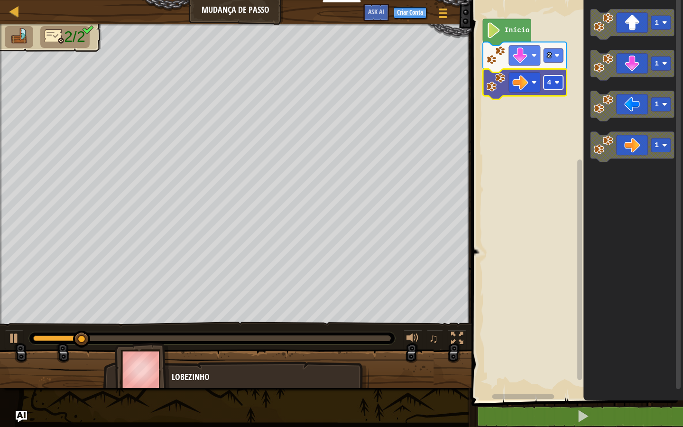
click at [553, 84] on rect "Espaço de trabalho do Blockly" at bounding box center [552, 82] width 19 height 14
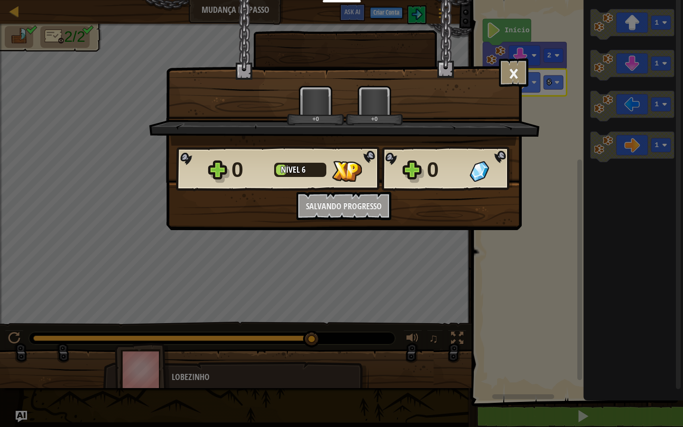
drag, startPoint x: 247, startPoint y: 332, endPoint x: 324, endPoint y: 358, distance: 81.1
click at [339, 1] on body "Educadores Create Free Account School & District Solutions Teacher Toolkit Prev…" at bounding box center [341, 0] width 683 height 1
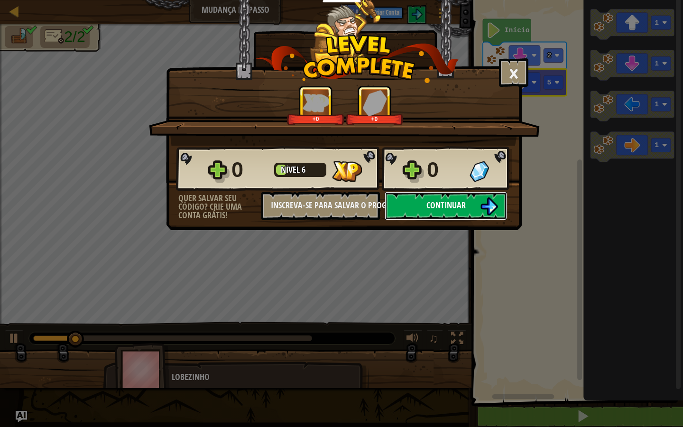
click at [455, 200] on span "Continuar" at bounding box center [445, 205] width 39 height 12
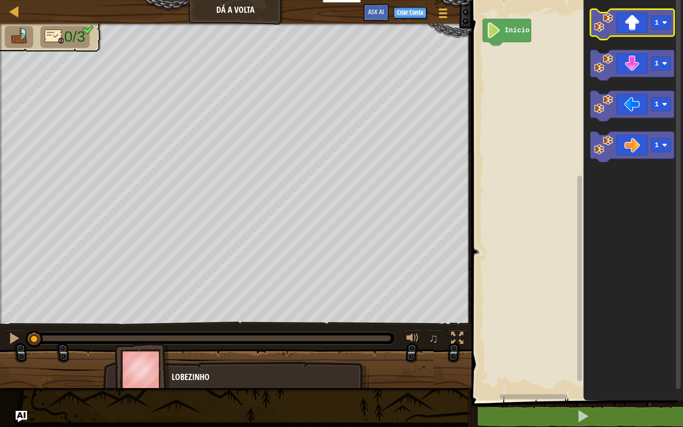
click at [600, 27] on image "Espaço de trabalho do Blockly" at bounding box center [603, 22] width 19 height 19
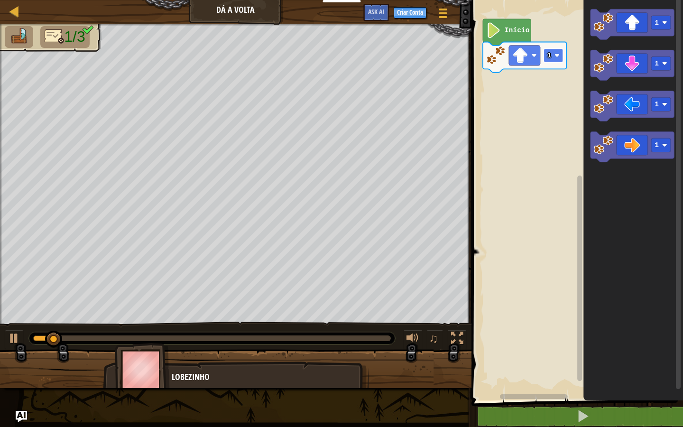
click at [550, 57] on text "1" at bounding box center [549, 56] width 4 height 8
click at [595, 141] on image "Espaço de trabalho do Blockly" at bounding box center [603, 144] width 19 height 19
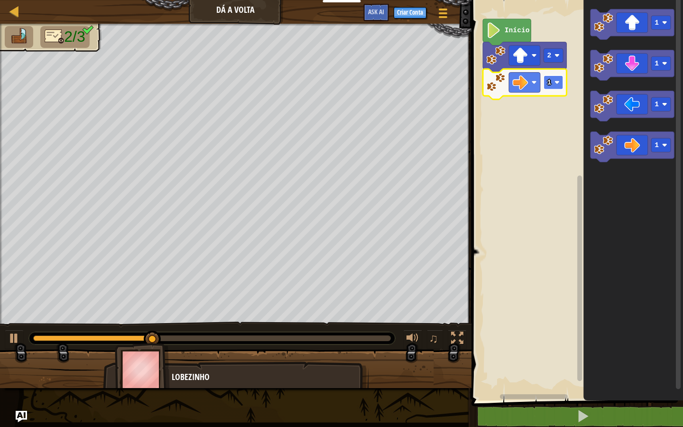
click at [550, 83] on text "1" at bounding box center [549, 83] width 4 height 8
click at [552, 84] on rect "Espaço de trabalho do Blockly" at bounding box center [552, 82] width 19 height 14
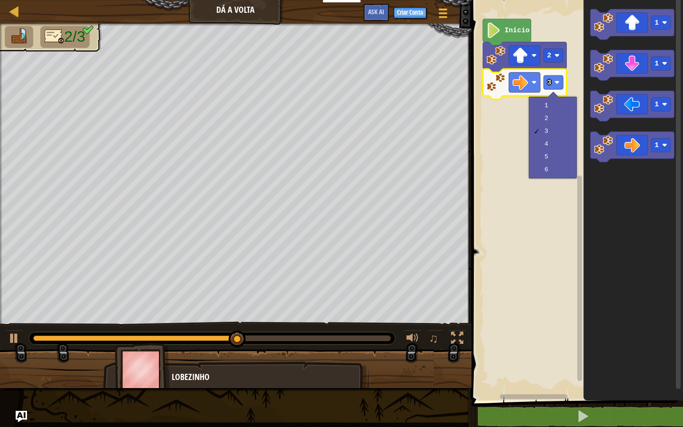
click at [571, 71] on rect "Espaço de trabalho do Blockly" at bounding box center [575, 197] width 214 height 405
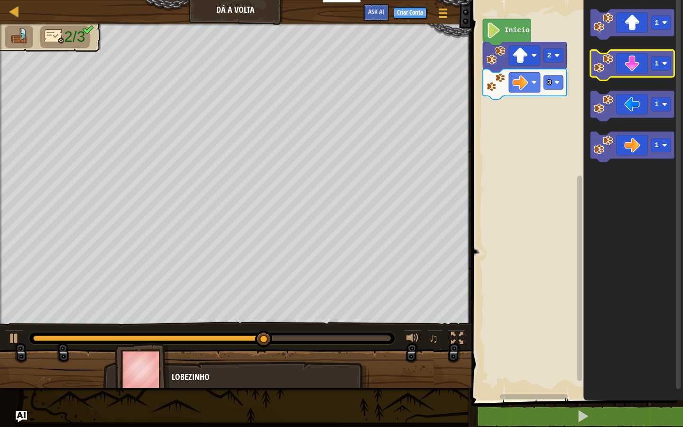
click at [596, 65] on image "Espaço de trabalho do Blockly" at bounding box center [603, 63] width 19 height 19
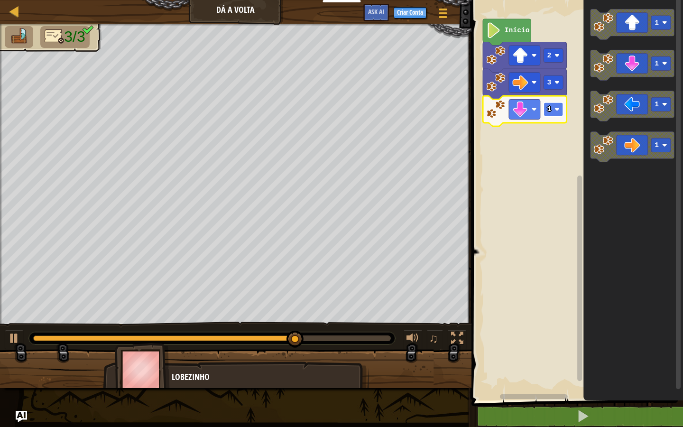
click at [552, 105] on rect "Espaço de trabalho do Blockly" at bounding box center [552, 109] width 19 height 14
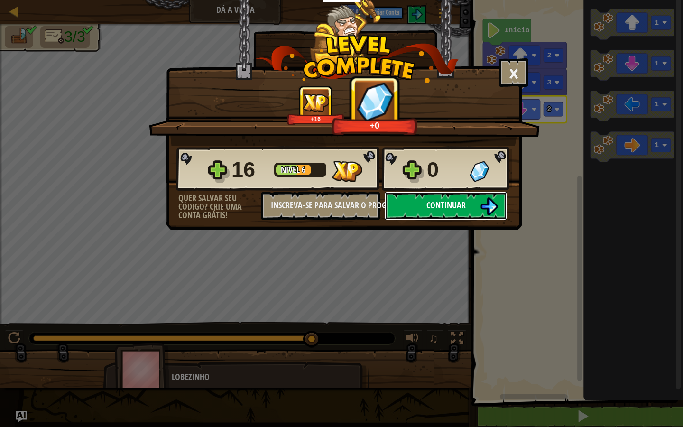
click at [457, 201] on span "Continuar" at bounding box center [445, 205] width 39 height 12
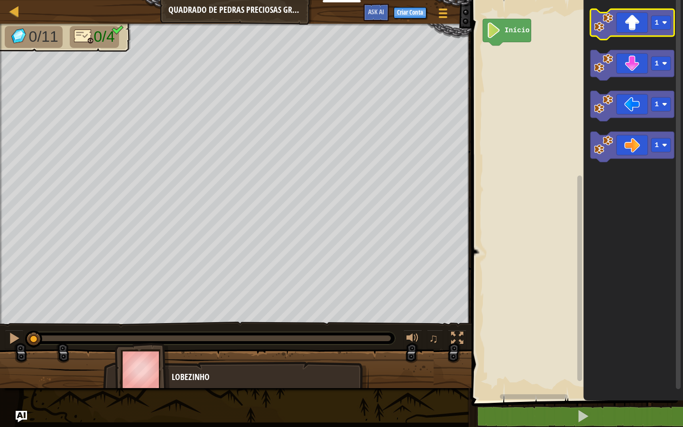
click at [598, 31] on image "Espaço de trabalho do Blockly" at bounding box center [603, 22] width 19 height 19
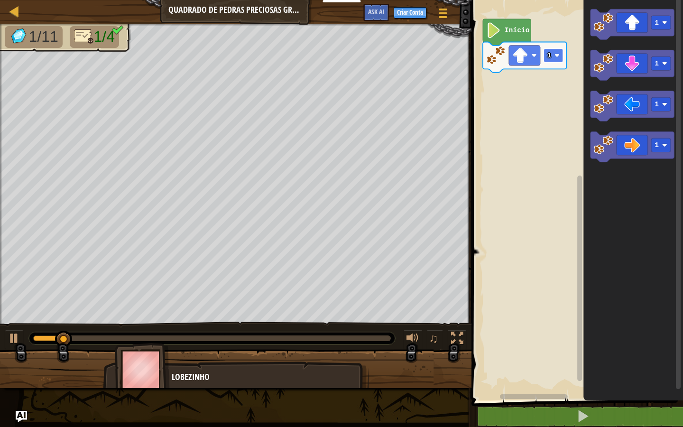
click at [552, 50] on rect "Espaço de trabalho do Blockly" at bounding box center [552, 55] width 19 height 14
click at [548, 53] on text "2" at bounding box center [549, 56] width 4 height 8
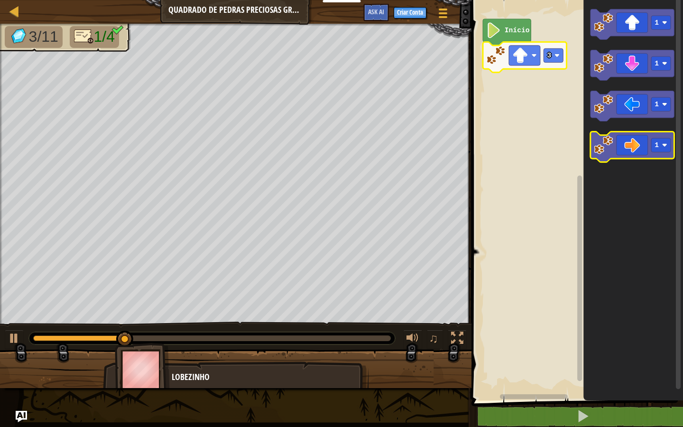
click at [610, 140] on image "Espaço de trabalho do Blockly" at bounding box center [603, 144] width 19 height 19
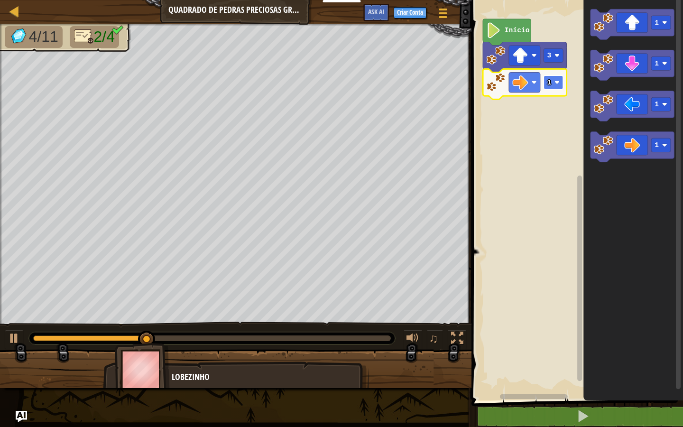
click at [552, 83] on rect "Espaço de trabalho do Blockly" at bounding box center [552, 82] width 19 height 14
click at [604, 74] on icon "Espaço de trabalho do Blockly" at bounding box center [632, 65] width 84 height 30
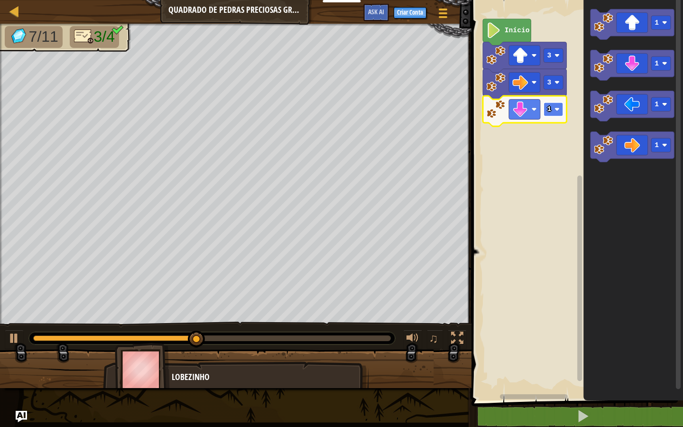
click at [551, 113] on rect "Espaço de trabalho do Blockly" at bounding box center [552, 109] width 19 height 14
click at [641, 110] on rect "Espaço de trabalho do Blockly" at bounding box center [660, 104] width 19 height 14
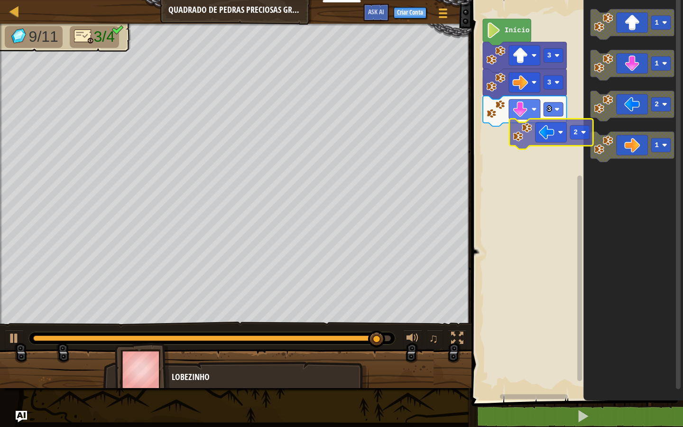
click at [526, 133] on div "Início 3 3 3 1 1 2 1 2" at bounding box center [575, 197] width 214 height 405
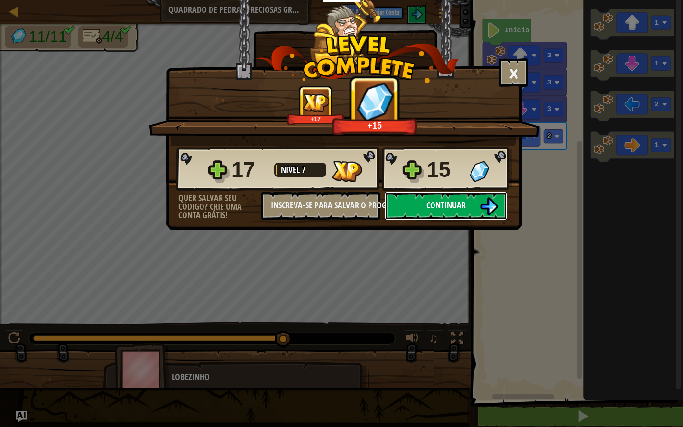
click at [453, 207] on span "Continuar" at bounding box center [445, 205] width 39 height 12
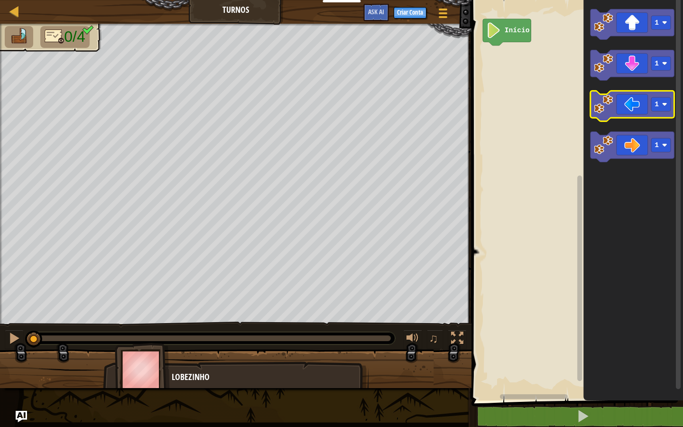
click at [599, 109] on image "Espaço de trabalho do Blockly" at bounding box center [603, 103] width 19 height 19
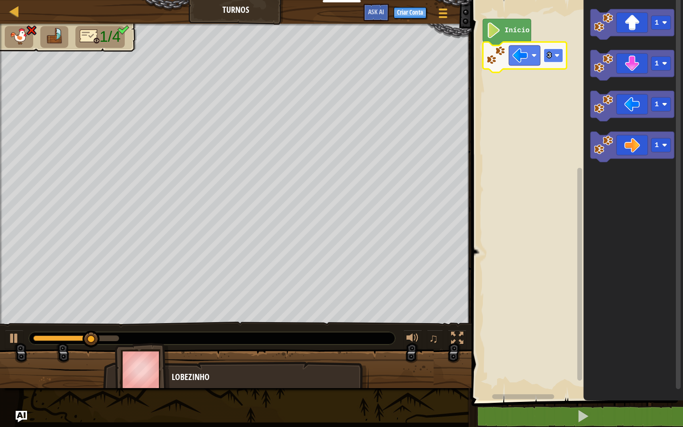
click at [554, 55] on rect "Espaço de trabalho do Blockly" at bounding box center [552, 55] width 19 height 14
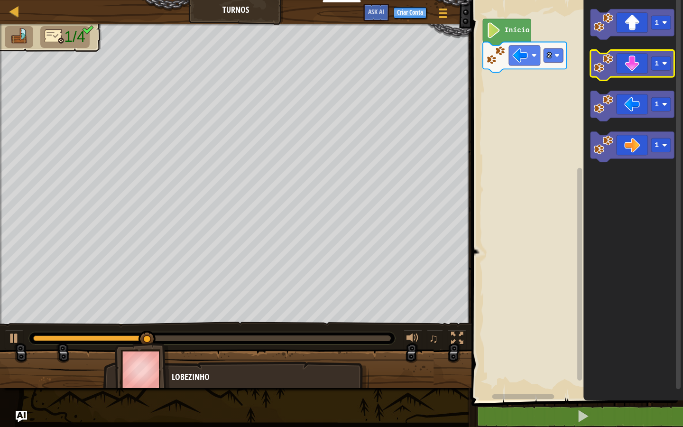
click at [599, 72] on image "Espaço de trabalho do Blockly" at bounding box center [603, 63] width 19 height 19
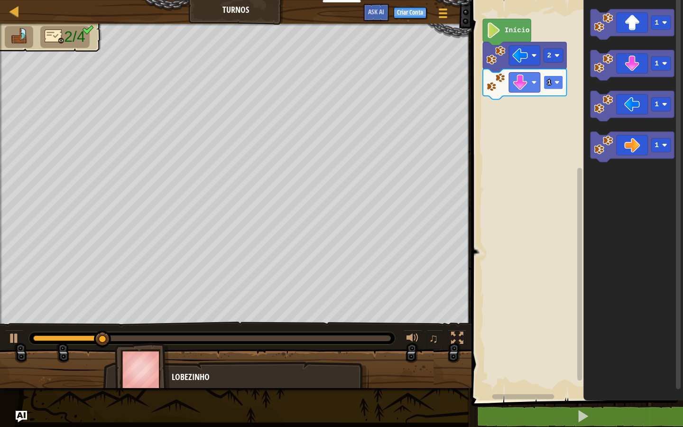
click at [551, 84] on rect "Espaço de trabalho do Blockly" at bounding box center [552, 82] width 19 height 14
click at [609, 159] on icon "Espaço de trabalho do Blockly" at bounding box center [632, 147] width 84 height 30
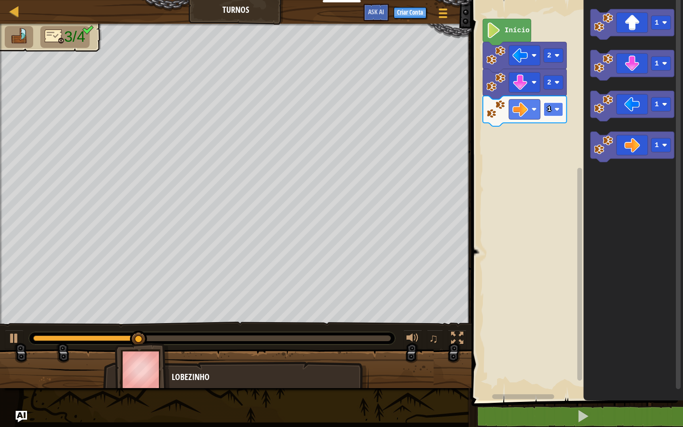
click at [560, 108] on rect "Espaço de trabalho do Blockly" at bounding box center [552, 109] width 19 height 14
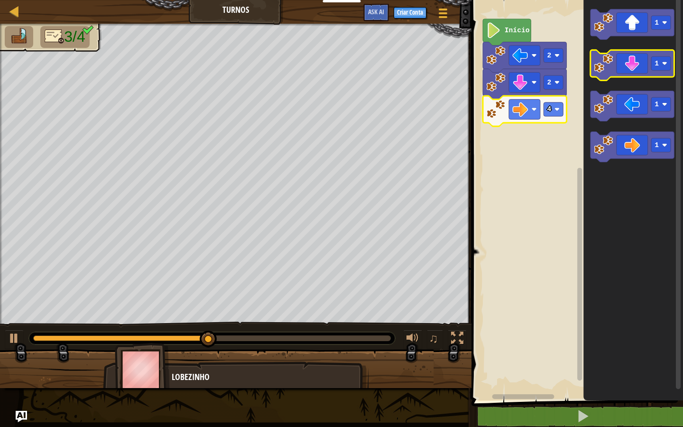
click at [607, 66] on image "Espaço de trabalho do Blockly" at bounding box center [603, 63] width 19 height 19
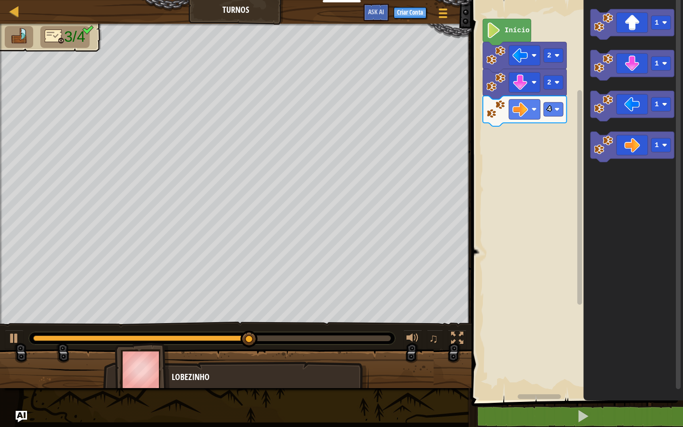
click at [551, 124] on div "Início 2 2 4 1 1 1 1" at bounding box center [575, 197] width 214 height 405
click at [606, 29] on image "Espaço de trabalho do Blockly" at bounding box center [603, 22] width 19 height 19
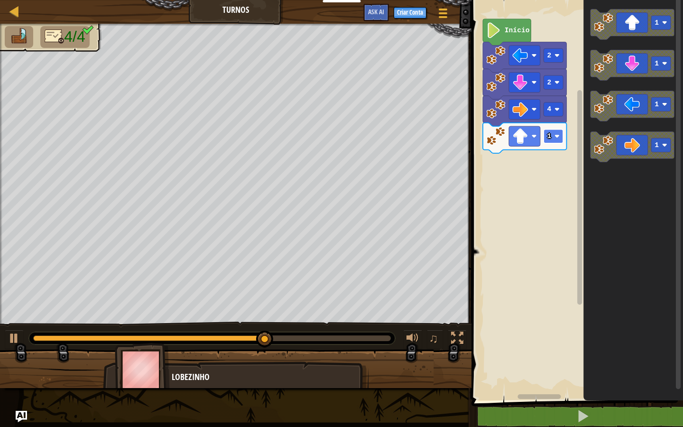
click at [555, 142] on rect "Espaço de trabalho do Blockly" at bounding box center [552, 136] width 19 height 14
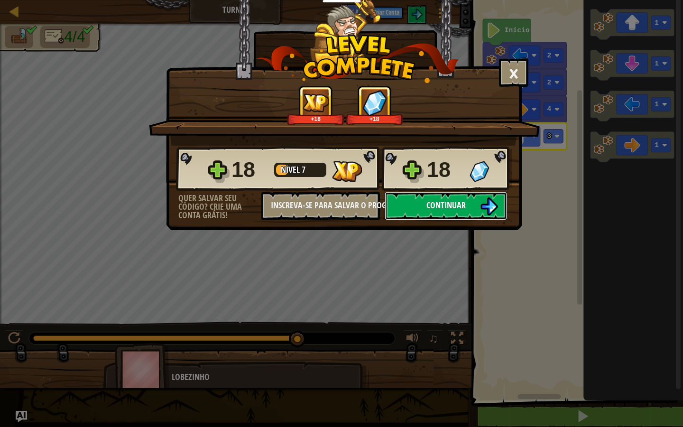
click at [483, 211] on img at bounding box center [489, 206] width 18 height 18
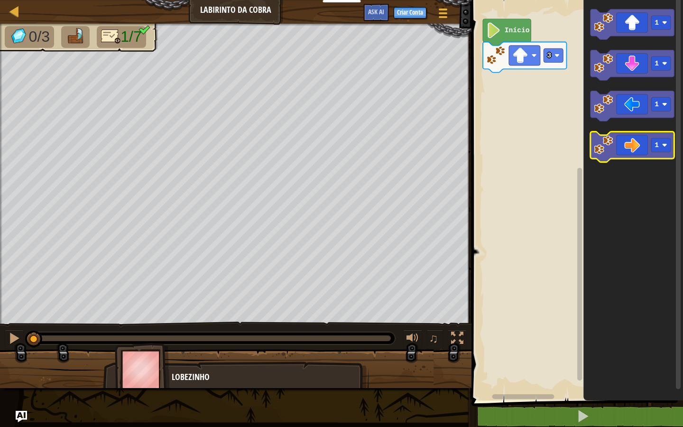
click at [597, 136] on image "Espaço de trabalho do Blockly" at bounding box center [603, 144] width 19 height 19
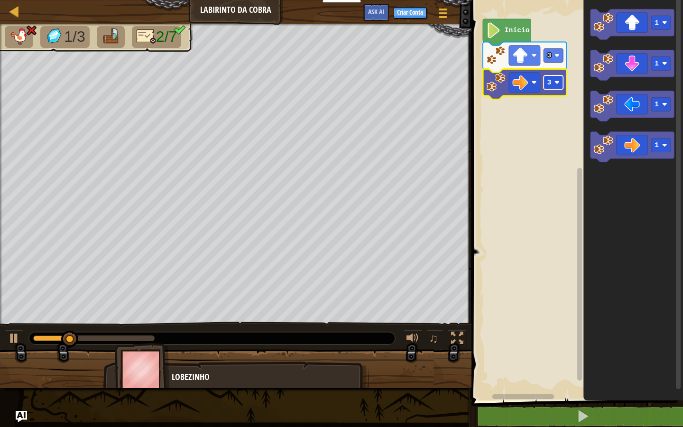
click at [547, 86] on text "3" at bounding box center [549, 83] width 4 height 8
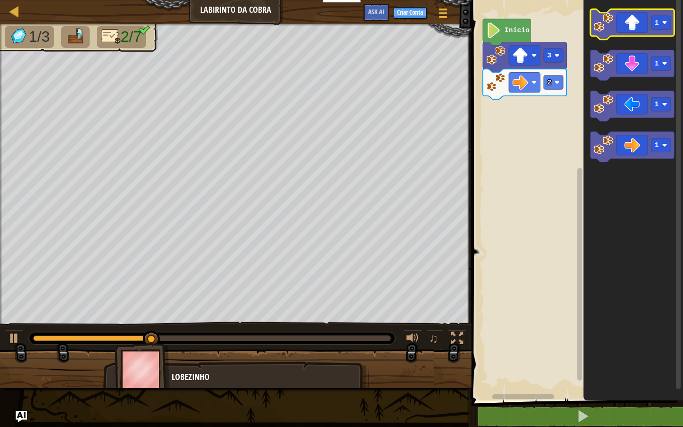
click at [600, 32] on icon "Espaço de trabalho do Blockly" at bounding box center [632, 24] width 84 height 30
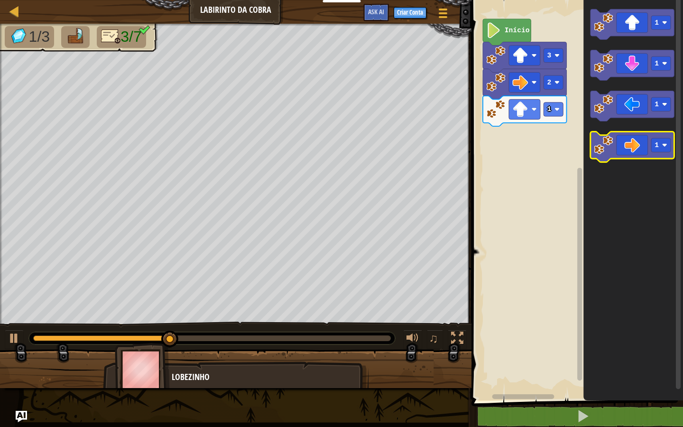
click at [595, 143] on image "Espaço de trabalho do Blockly" at bounding box center [603, 144] width 19 height 19
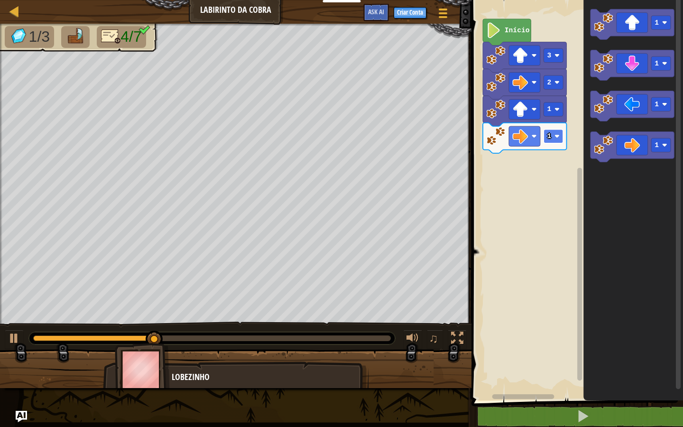
click at [558, 140] on rect "Espaço de trabalho do Blockly" at bounding box center [552, 136] width 19 height 14
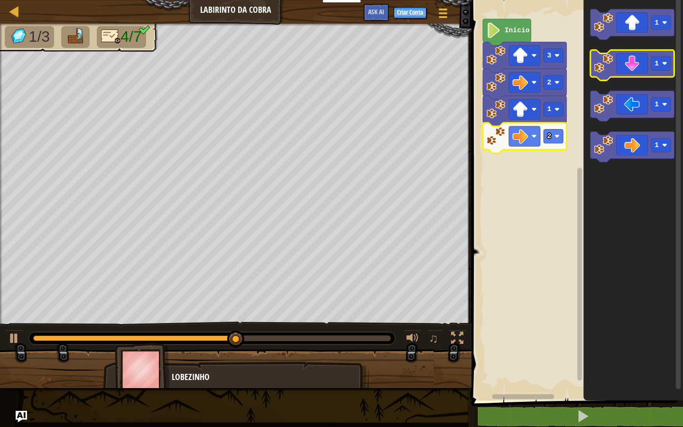
click at [613, 62] on image "Espaço de trabalho do Blockly" at bounding box center [603, 63] width 19 height 19
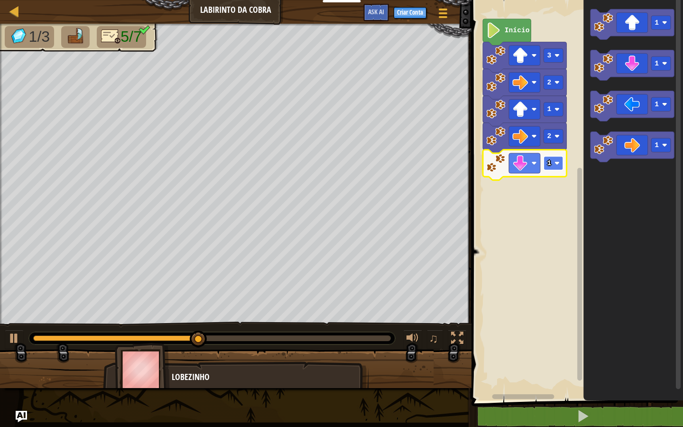
click at [555, 164] on image "Espaço de trabalho do Blockly" at bounding box center [556, 162] width 5 height 5
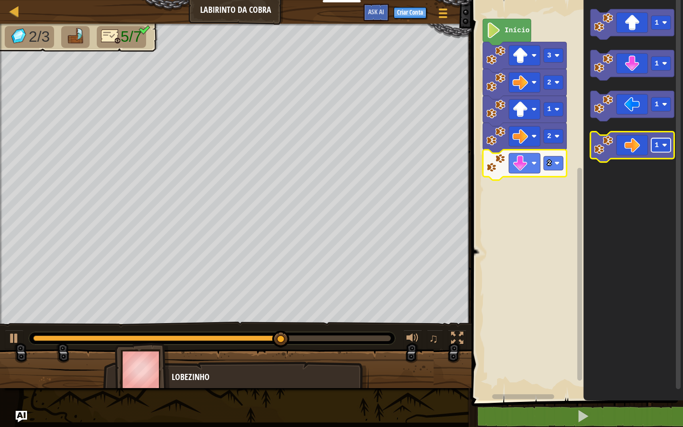
click at [641, 147] on rect "Espaço de trabalho do Blockly" at bounding box center [660, 145] width 19 height 14
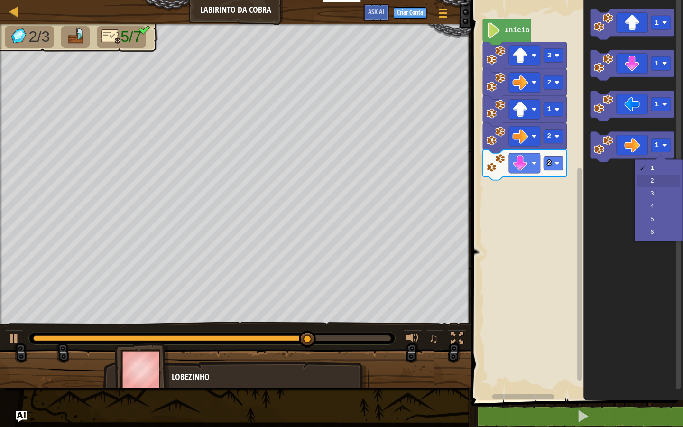
drag, startPoint x: 656, startPoint y: 180, endPoint x: 619, endPoint y: 175, distance: 37.3
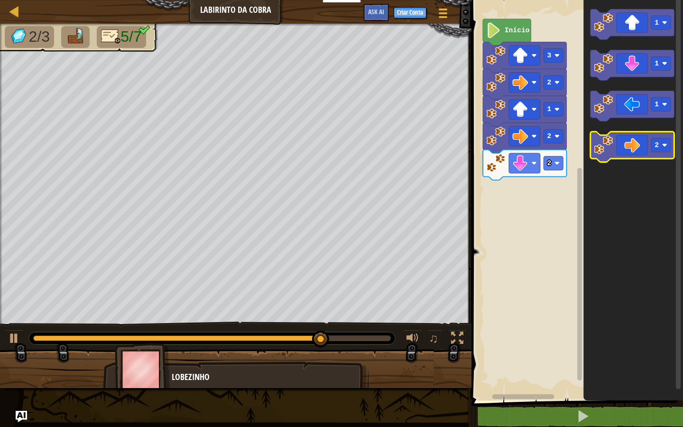
click at [601, 148] on image "Espaço de trabalho do Blockly" at bounding box center [603, 144] width 19 height 19
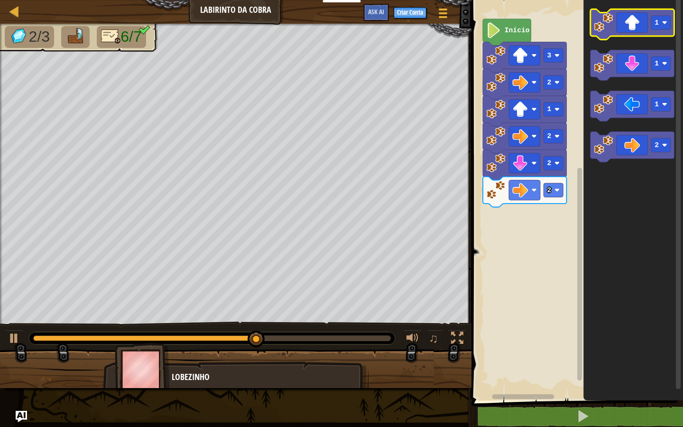
click at [606, 34] on icon "Espaço de trabalho do Blockly" at bounding box center [632, 24] width 84 height 30
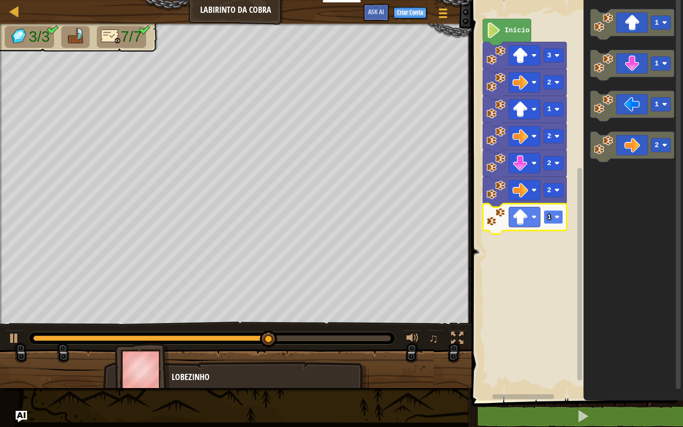
click at [558, 217] on image "Espaço de trabalho do Blockly" at bounding box center [556, 216] width 5 height 5
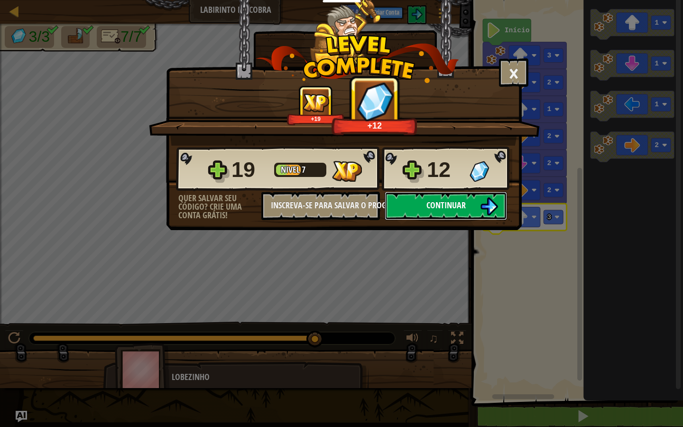
click at [473, 210] on button "Continuar" at bounding box center [446, 206] width 122 height 28
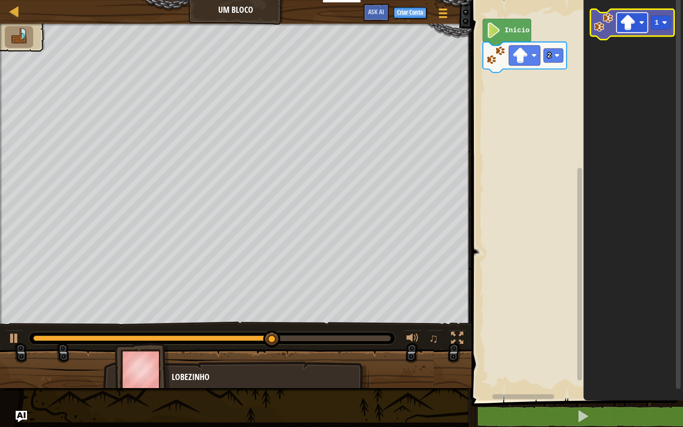
click at [638, 22] on rect "Espaço de trabalho do Blockly" at bounding box center [631, 23] width 31 height 20
click at [593, 28] on icon "Espaço de trabalho do Blockly" at bounding box center [632, 24] width 84 height 30
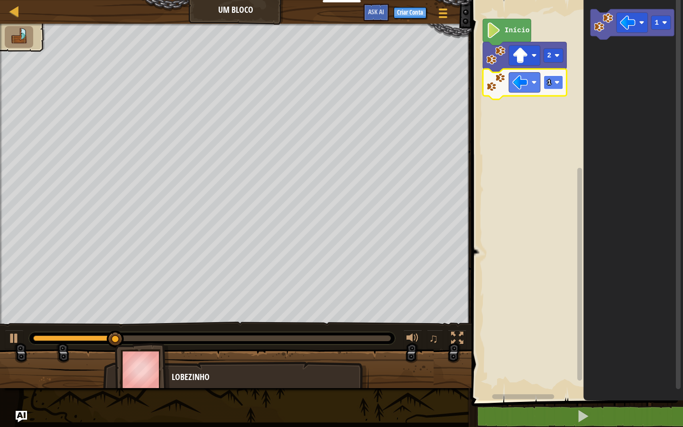
click at [548, 86] on text "1" at bounding box center [549, 83] width 4 height 8
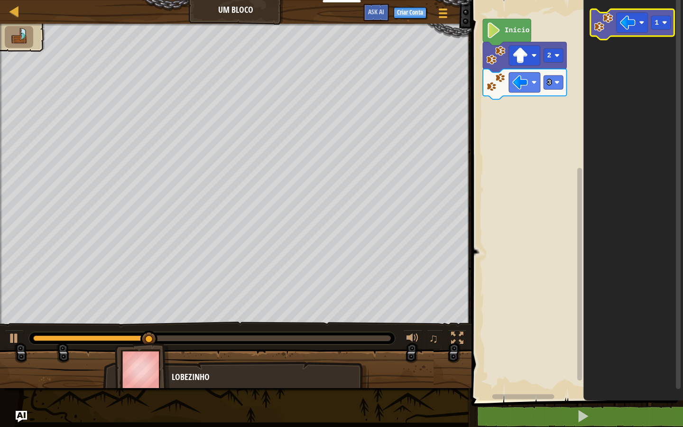
click at [596, 23] on image "Espaço de trabalho do Blockly" at bounding box center [603, 22] width 19 height 19
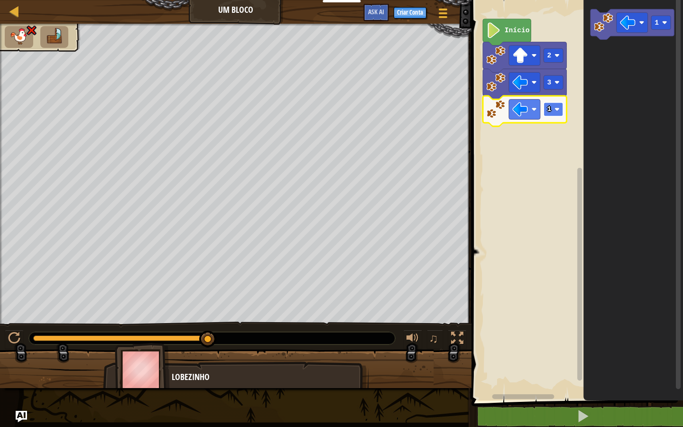
click at [552, 105] on rect "Espaço de trabalho do Blockly" at bounding box center [552, 109] width 19 height 14
click at [515, 118] on rect "Espaço de trabalho do Blockly" at bounding box center [524, 109] width 31 height 20
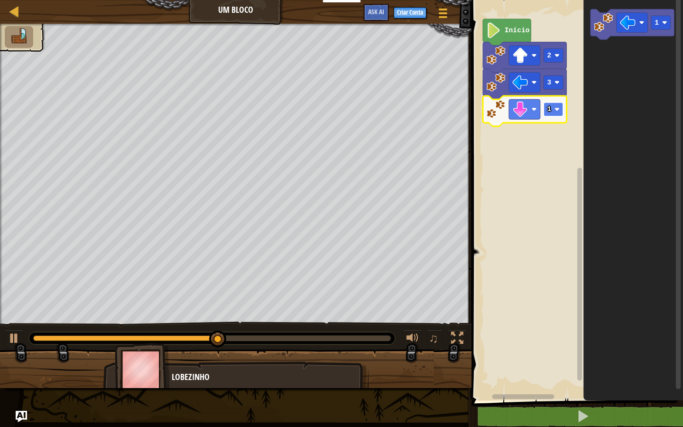
click at [553, 105] on rect "Espaço de trabalho do Blockly" at bounding box center [552, 109] width 19 height 14
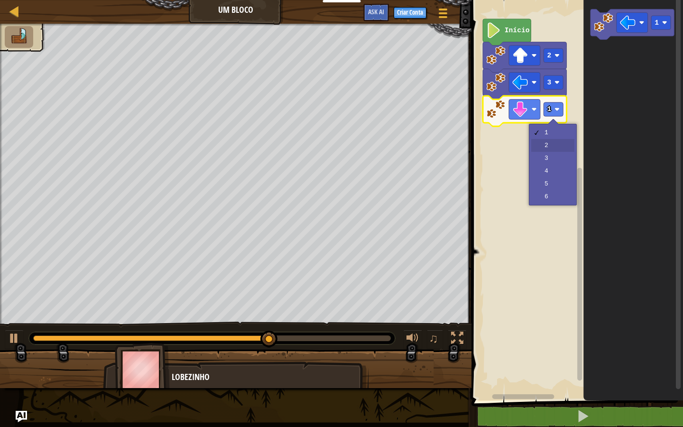
drag, startPoint x: 544, startPoint y: 149, endPoint x: 540, endPoint y: 146, distance: 5.1
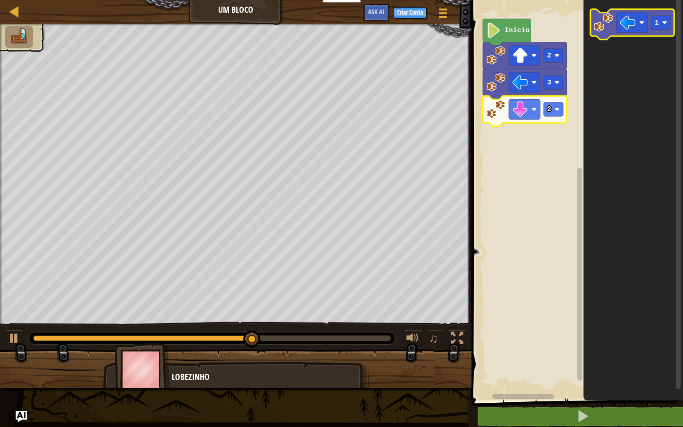
click at [602, 31] on image "Espaço de trabalho do Blockly" at bounding box center [603, 22] width 19 height 19
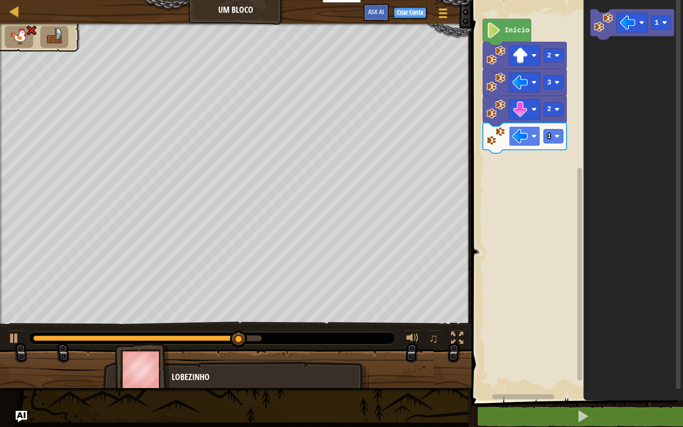
click at [536, 141] on rect "Espaço de trabalho do Blockly" at bounding box center [524, 136] width 31 height 20
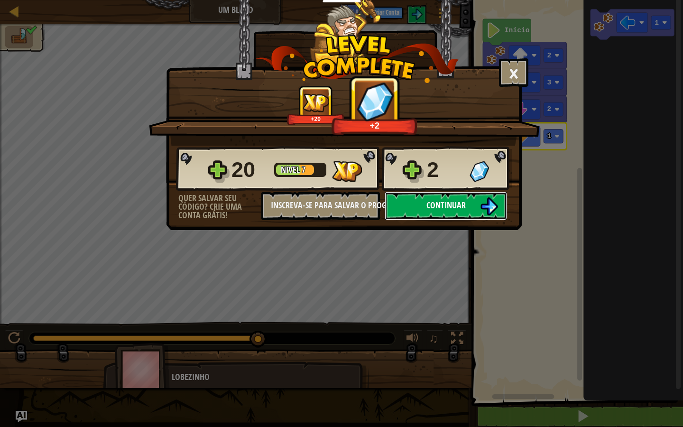
click at [410, 196] on button "Continuar" at bounding box center [446, 206] width 122 height 28
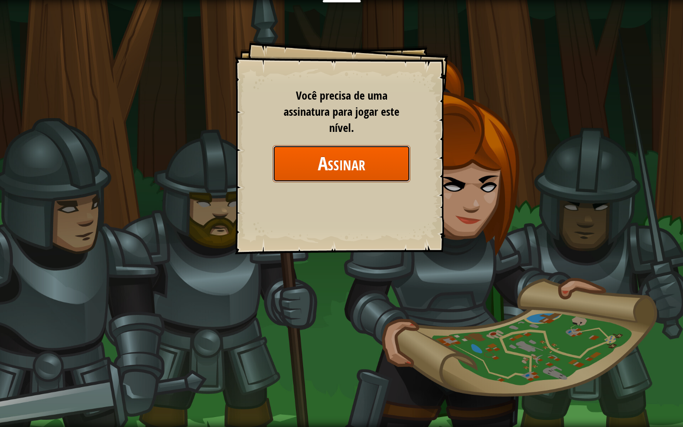
click at [385, 147] on button "Assinar" at bounding box center [342, 163] width 138 height 37
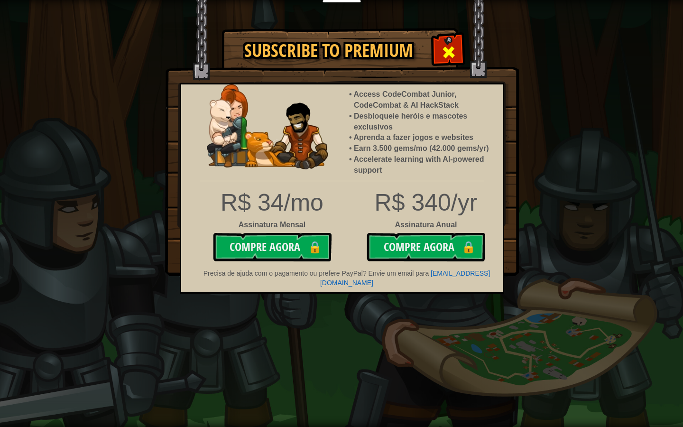
click at [451, 45] on span at bounding box center [448, 52] width 15 height 15
